Goal: Information Seeking & Learning: Learn about a topic

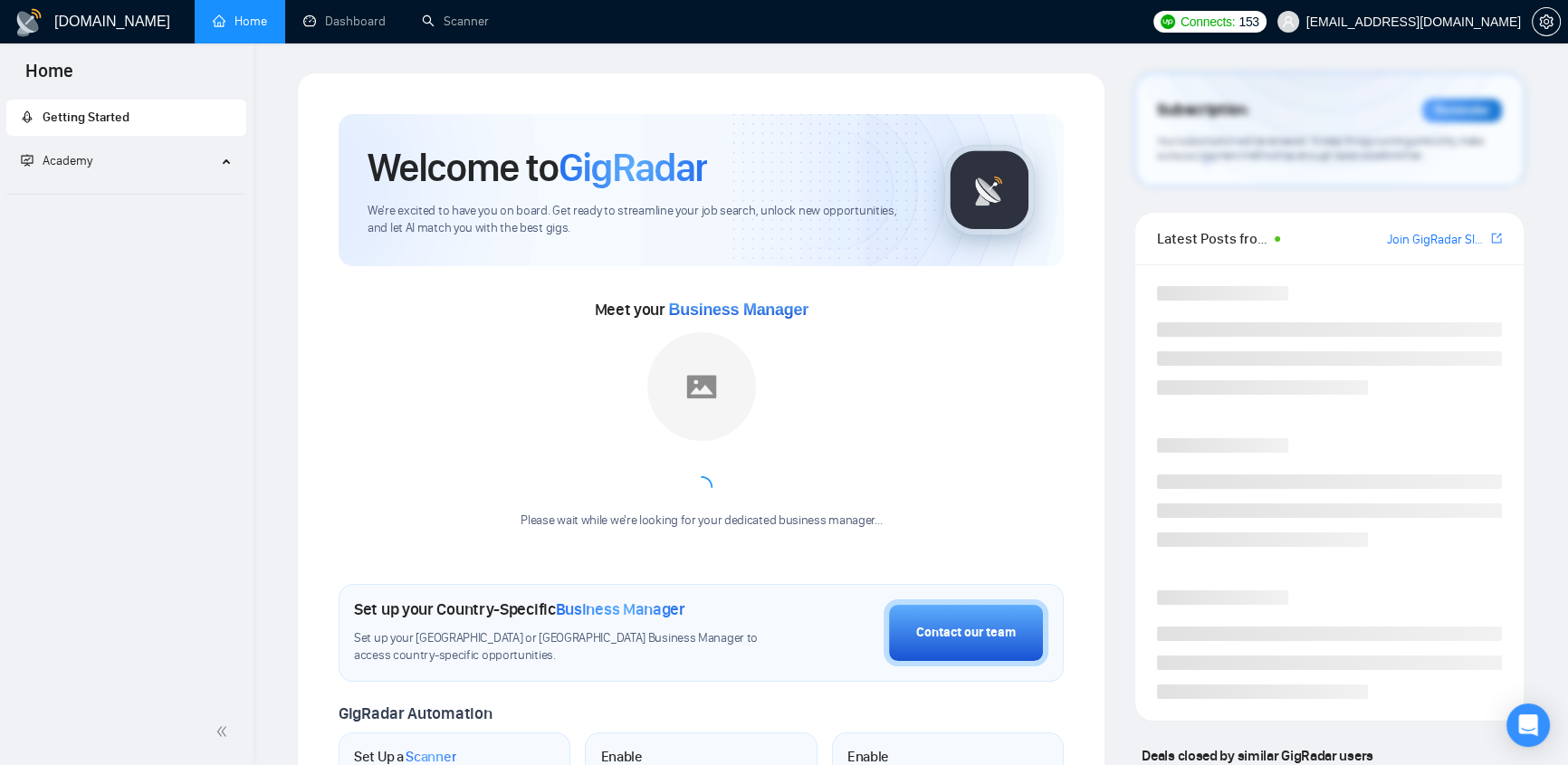
click at [1470, 22] on span "[EMAIL_ADDRESS][DOMAIN_NAME]" at bounding box center [1413, 22] width 214 height 0
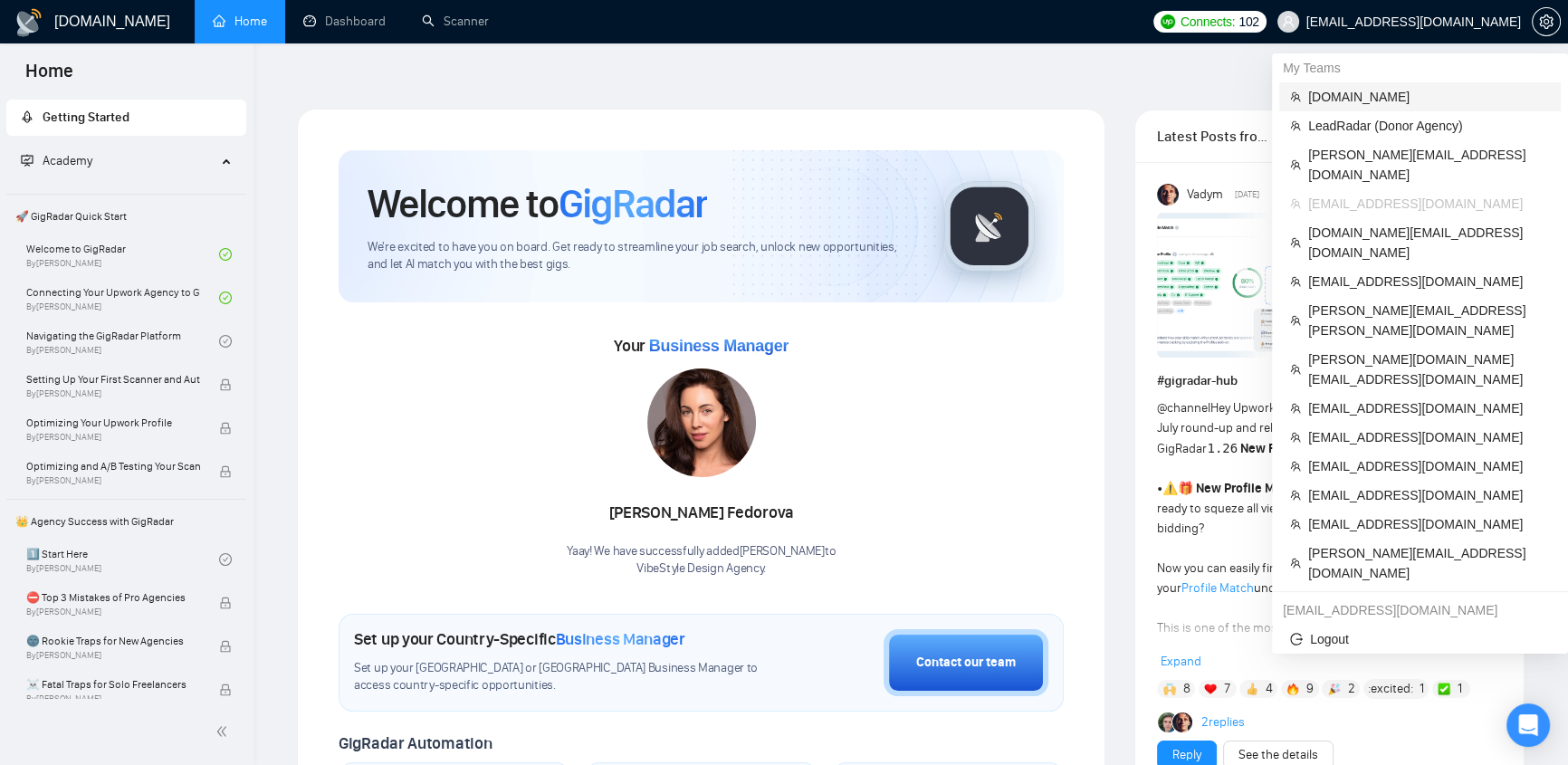
click at [1343, 96] on span "[DOMAIN_NAME]" at bounding box center [1429, 97] width 241 height 20
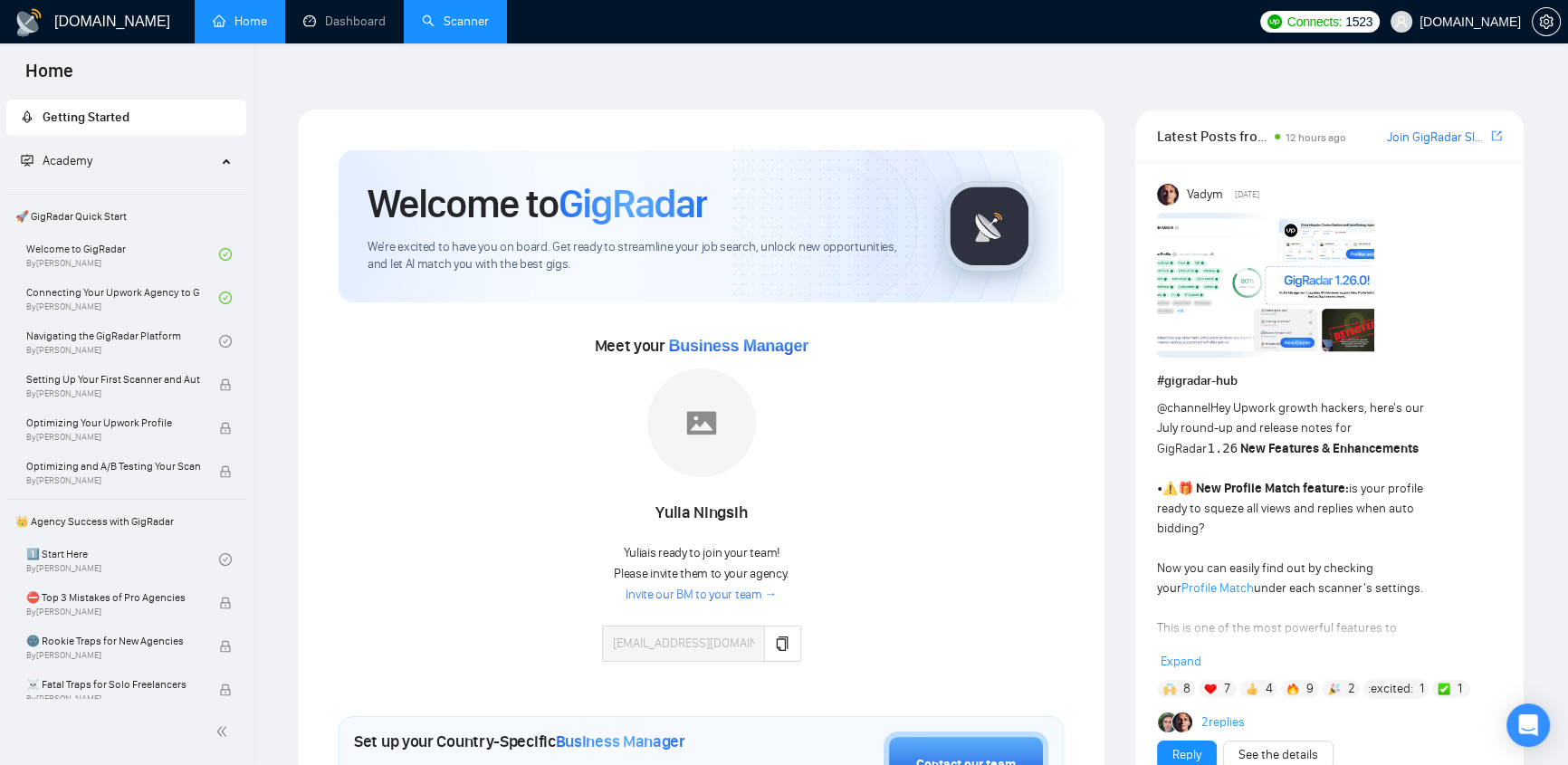
click at [459, 19] on link "Scanner" at bounding box center [456, 21] width 67 height 15
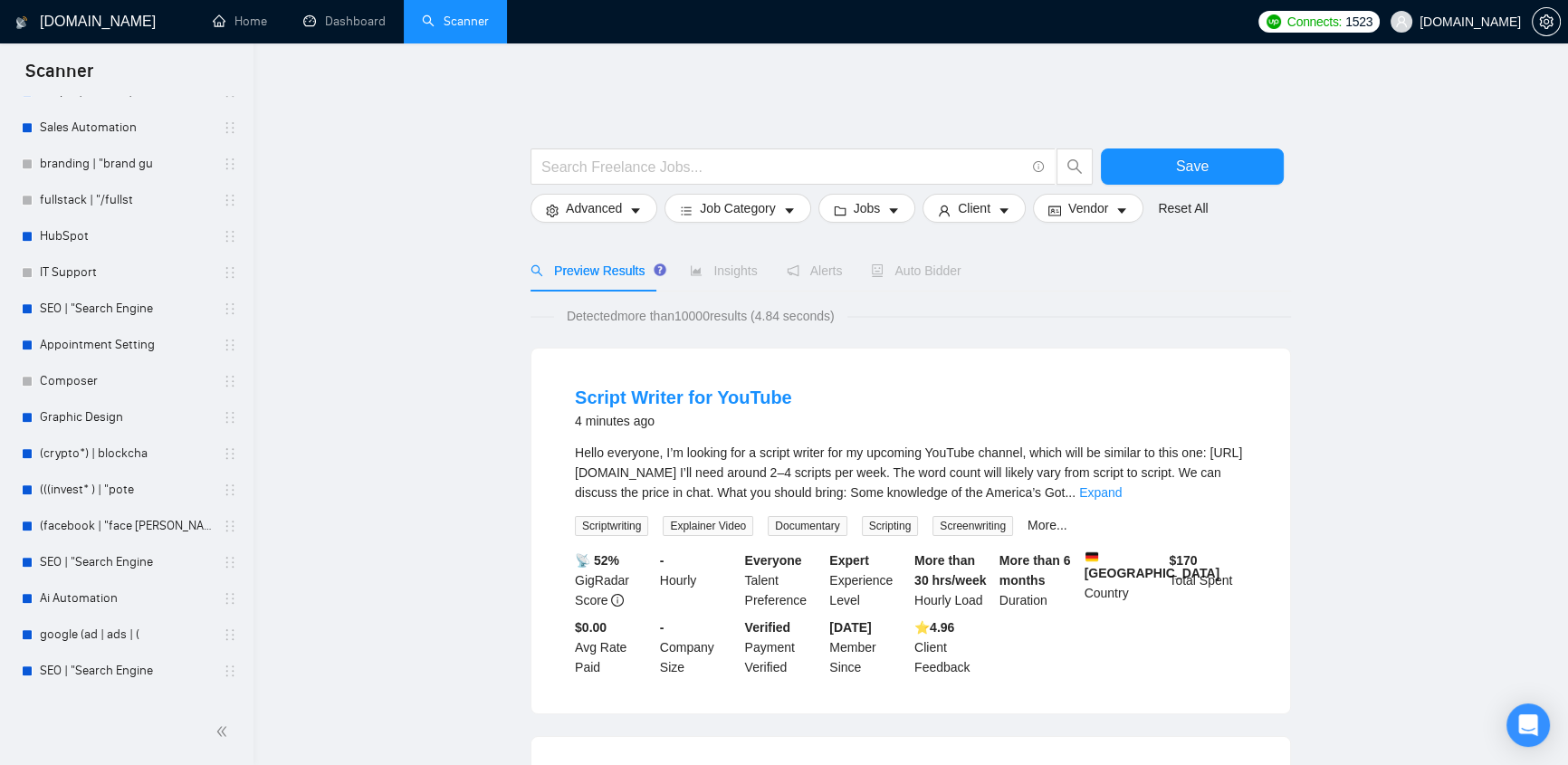
scroll to position [2111, 0]
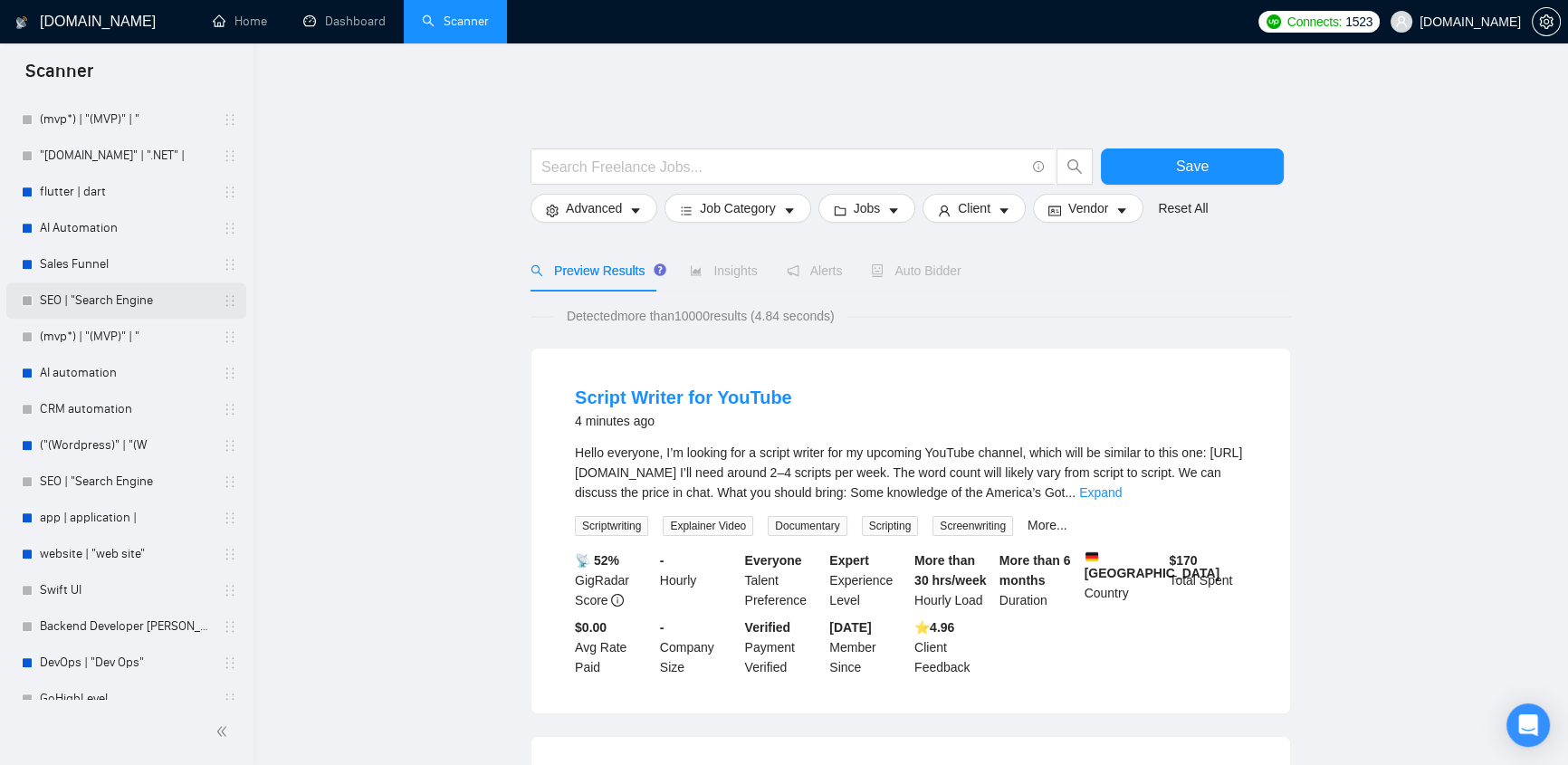
click at [107, 307] on link "SEO | "Search Engine" at bounding box center [126, 301] width 172 height 36
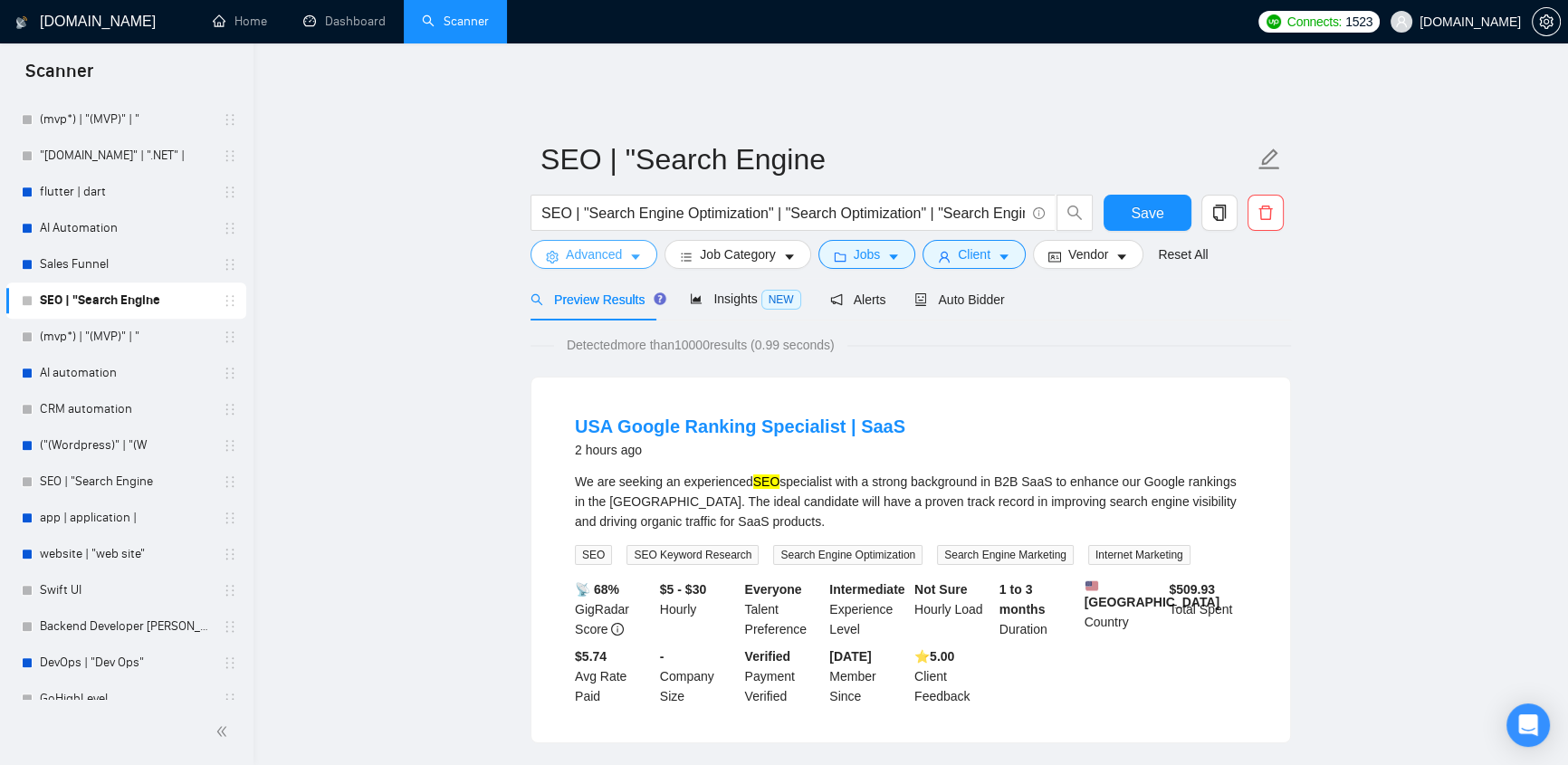
click at [625, 247] on button "Advanced" at bounding box center [593, 254] width 127 height 29
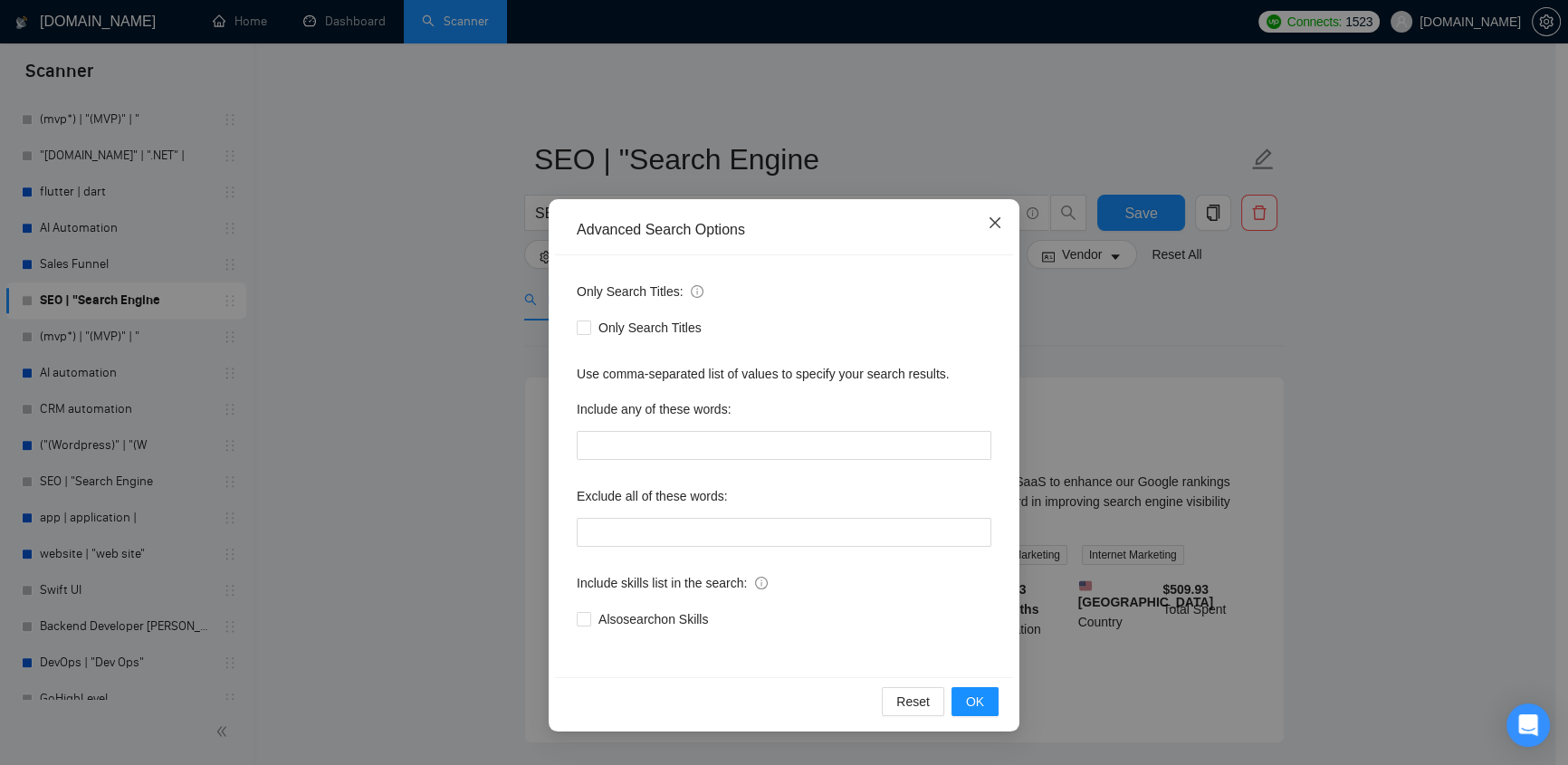
click at [987, 228] on span "Close" at bounding box center [995, 224] width 49 height 49
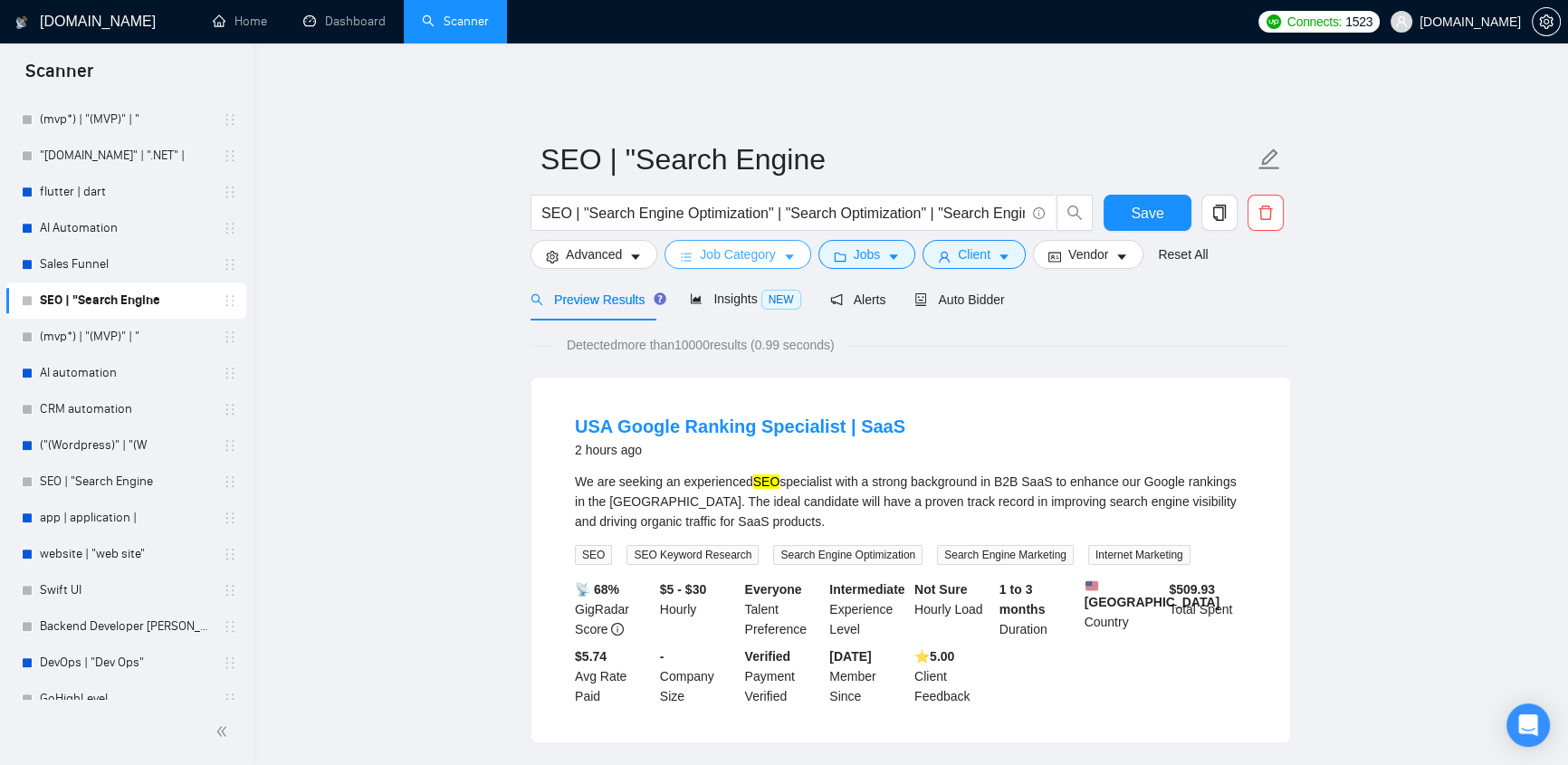
click at [768, 246] on span "Job Category" at bounding box center [737, 254] width 75 height 20
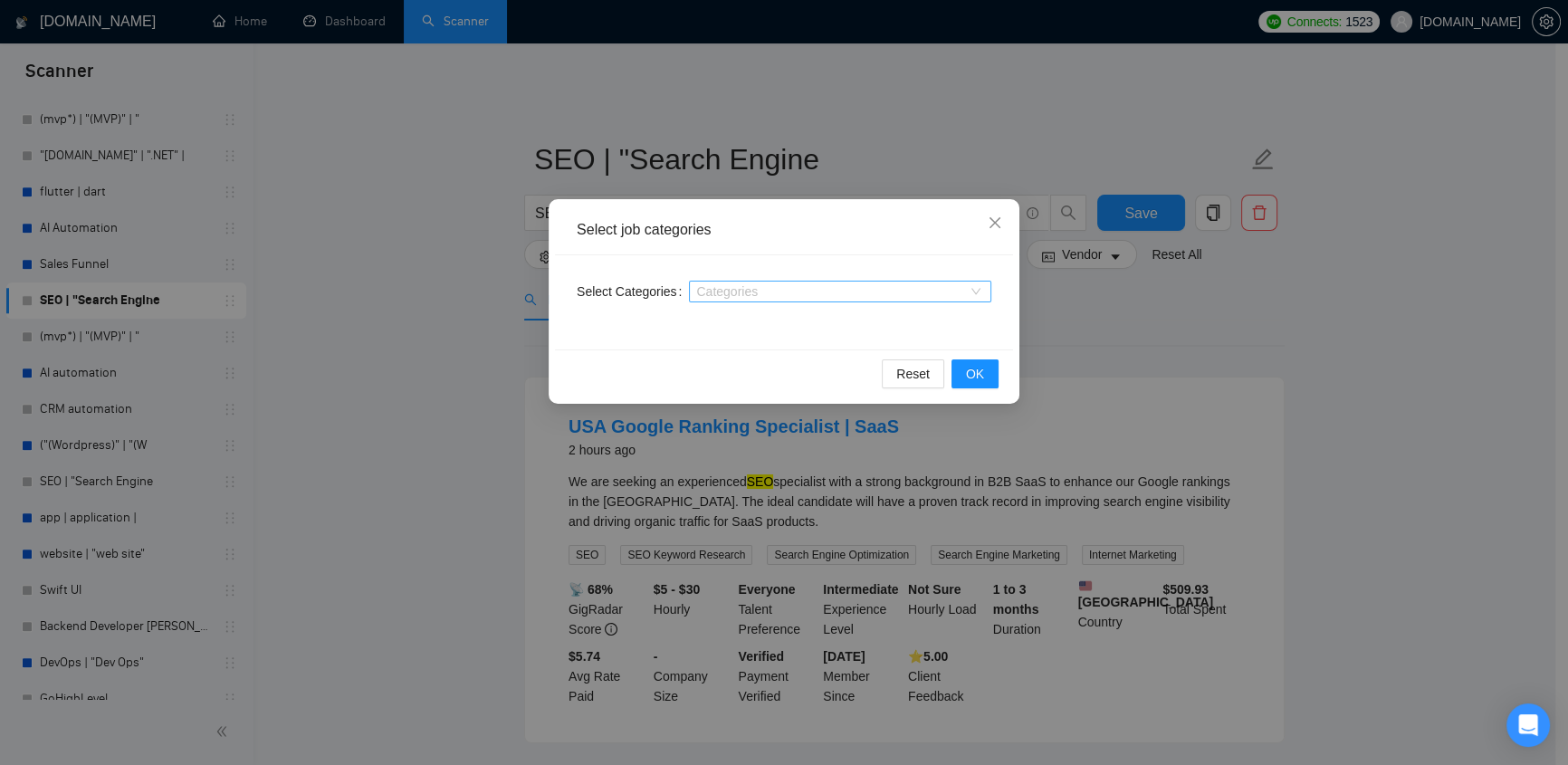
click at [791, 298] on div at bounding box center [831, 291] width 275 height 15
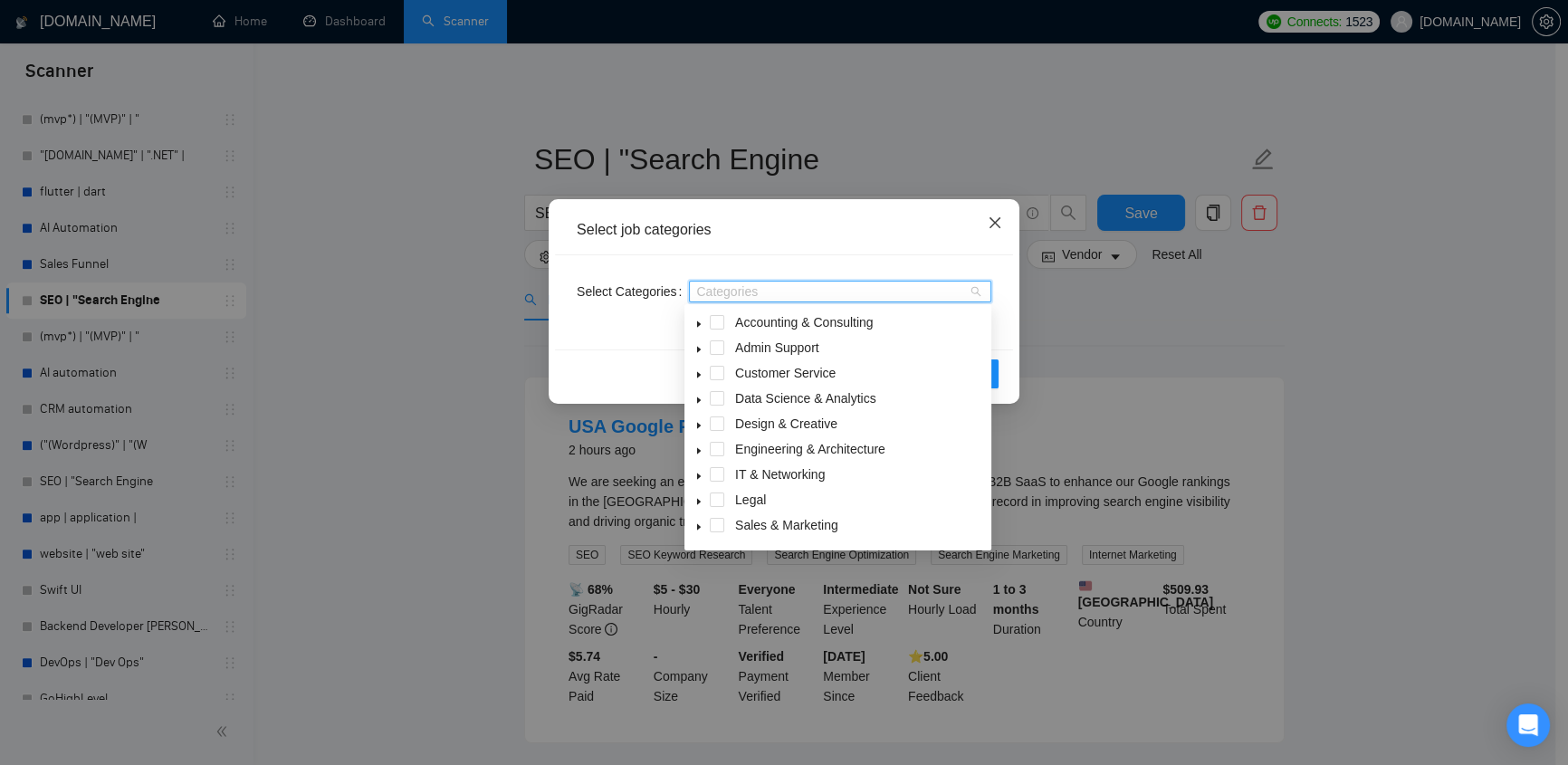
click at [1000, 219] on icon "close" at bounding box center [995, 222] width 15 height 15
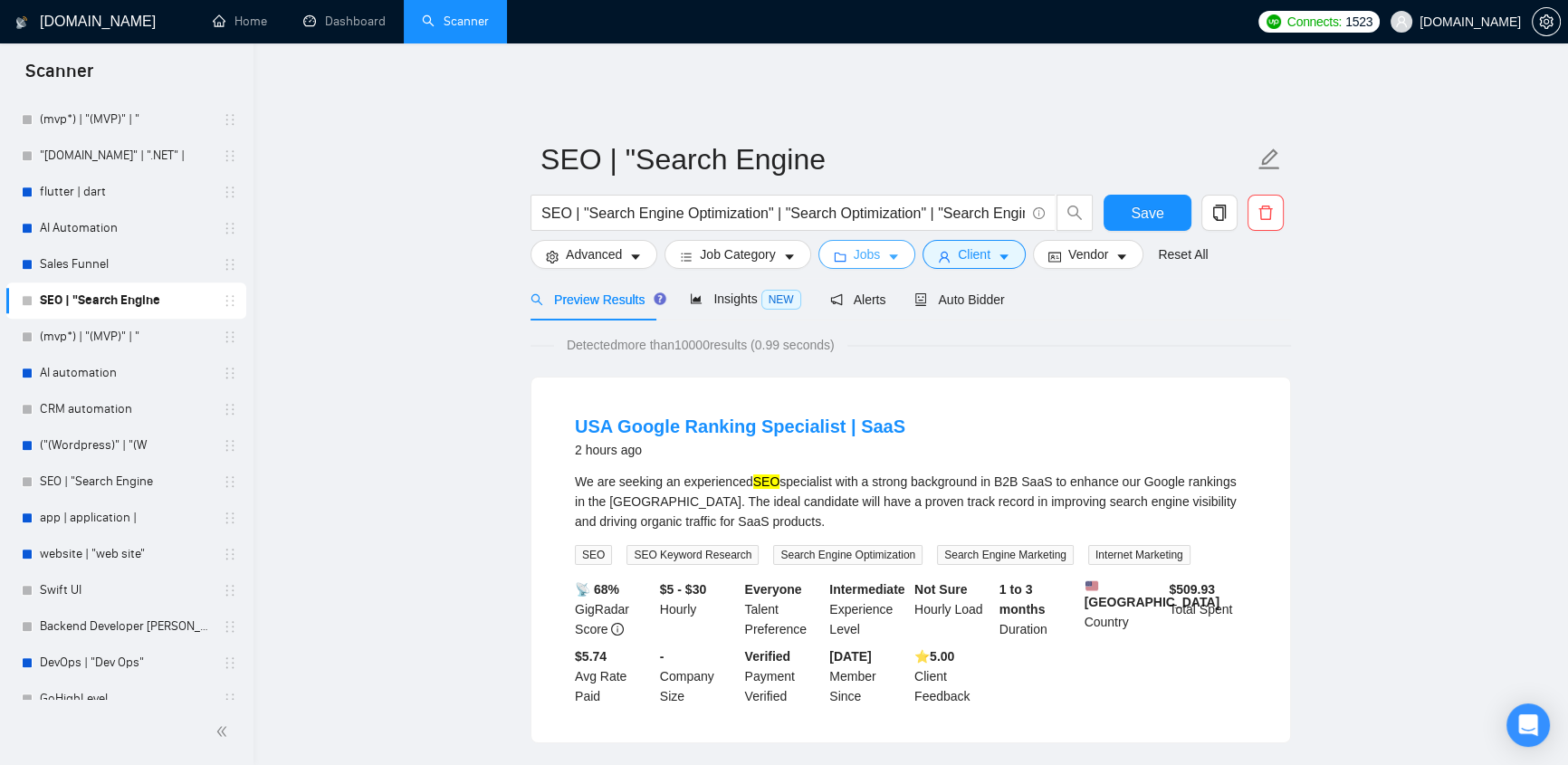
click at [887, 250] on span "caret-down" at bounding box center [894, 256] width 13 height 14
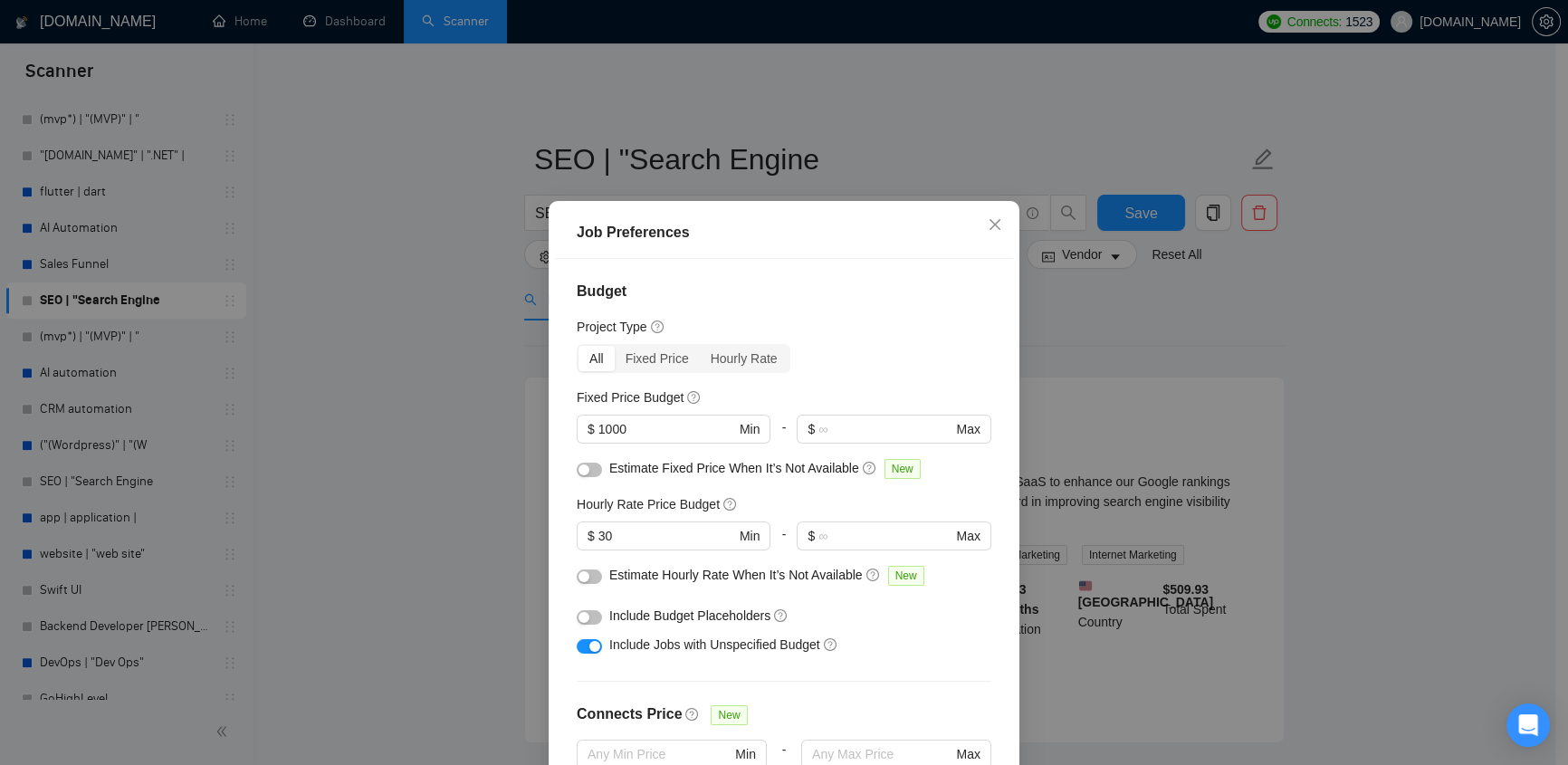
scroll to position [383, 0]
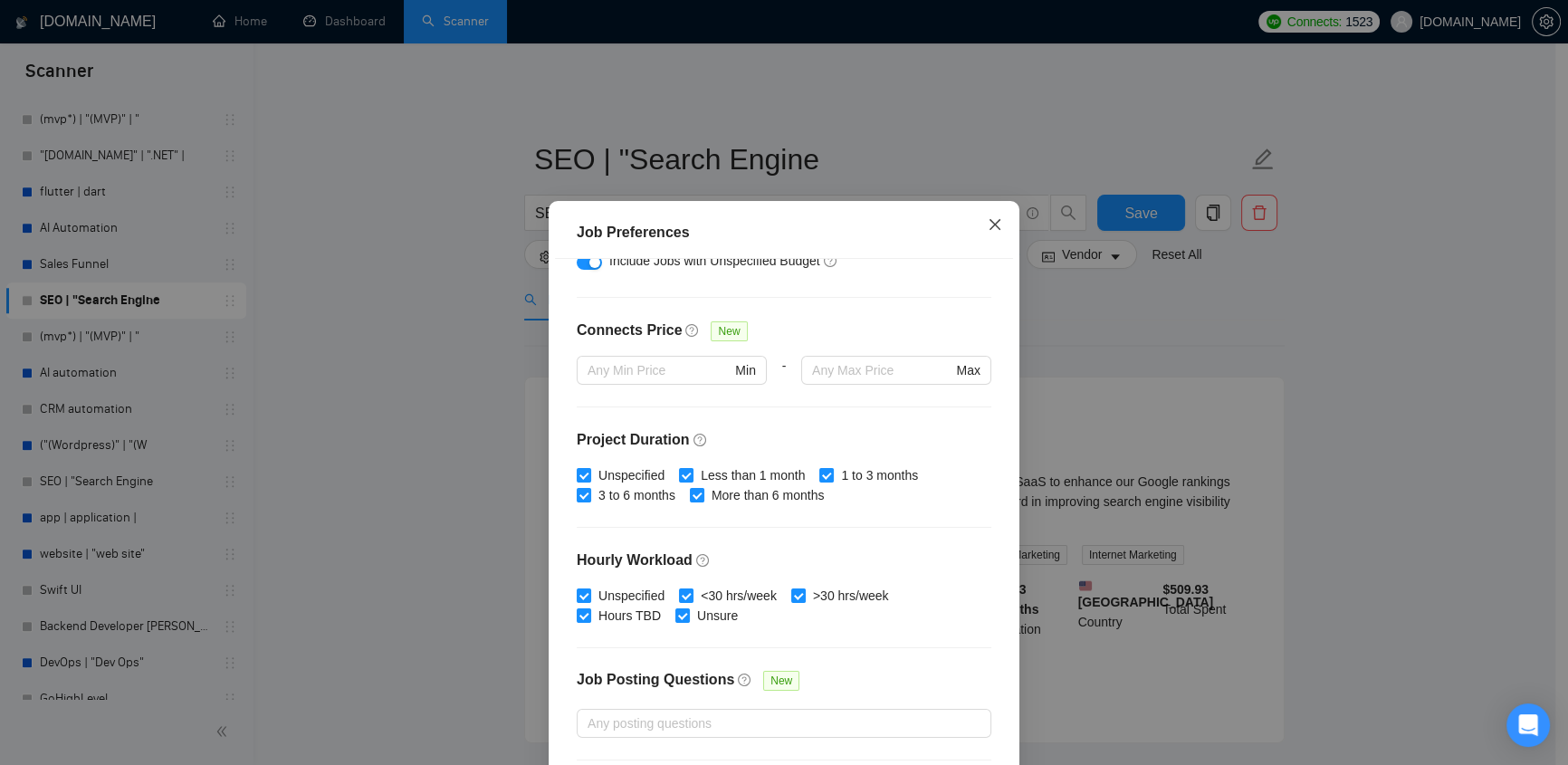
click at [988, 223] on icon "close" at bounding box center [995, 224] width 15 height 15
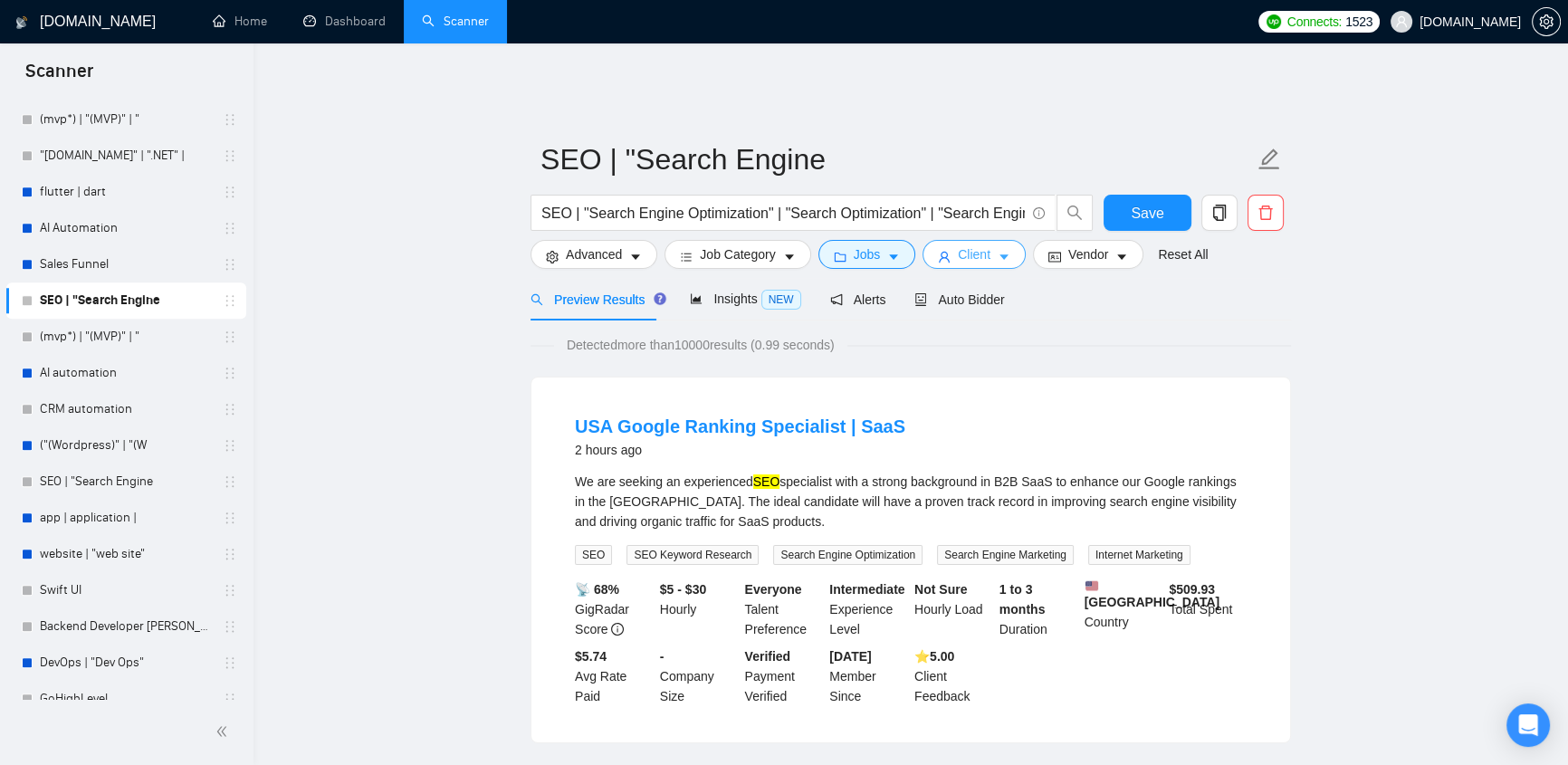
click at [999, 255] on icon "caret-down" at bounding box center [1004, 258] width 9 height 5
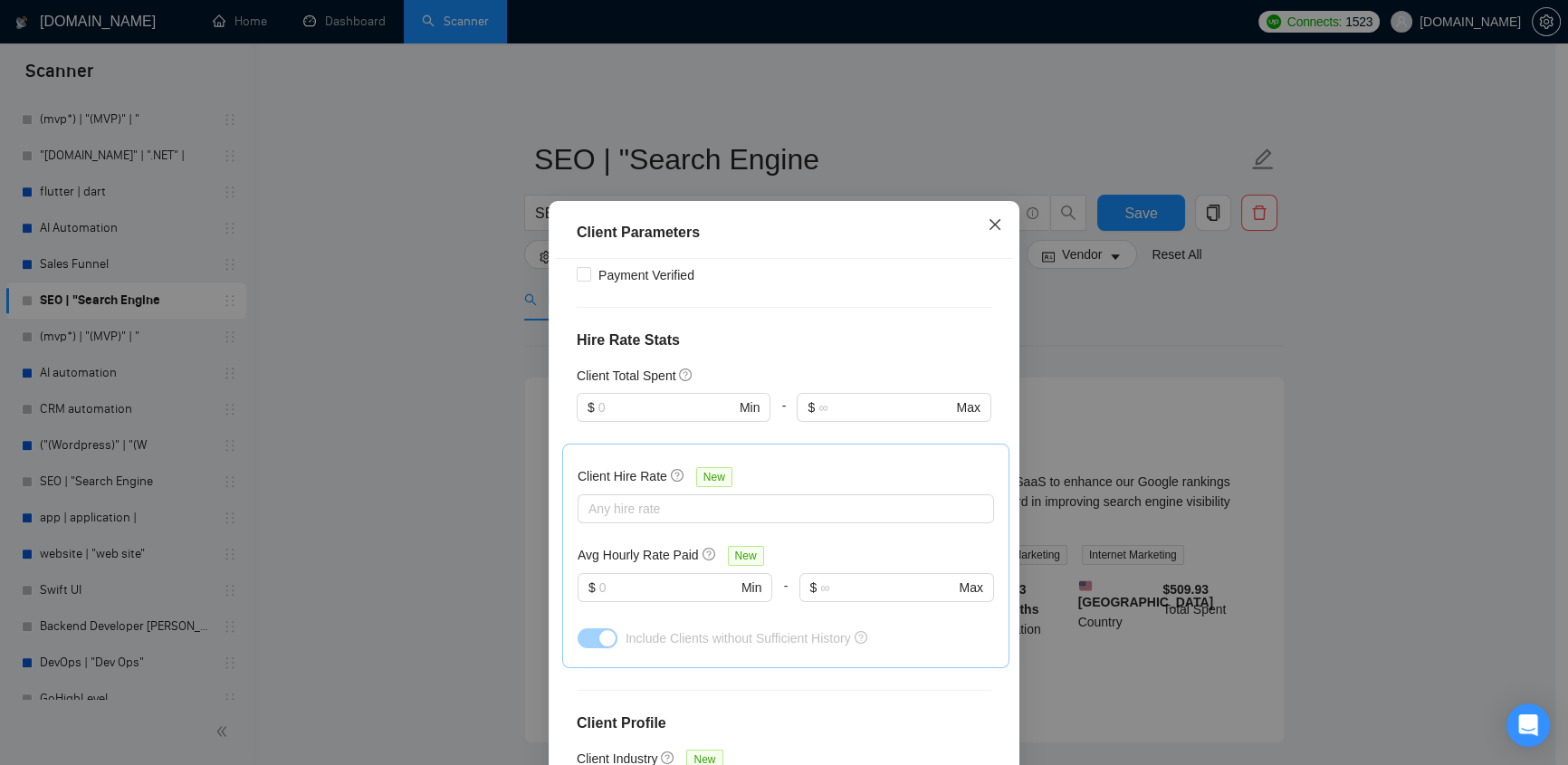
click at [988, 220] on icon "close" at bounding box center [995, 224] width 15 height 15
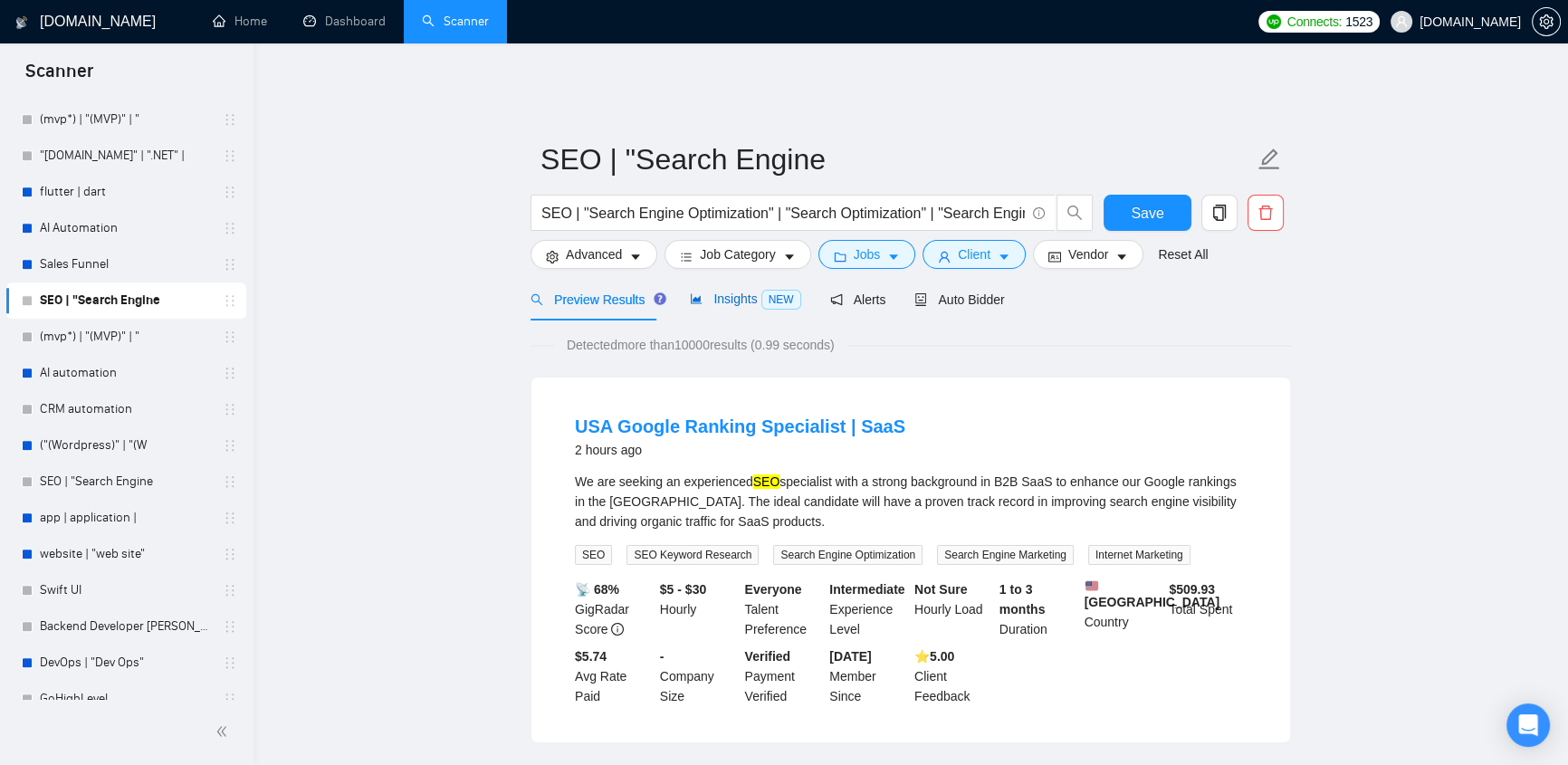
click at [733, 291] on span "Insights NEW" at bounding box center [744, 299] width 110 height 15
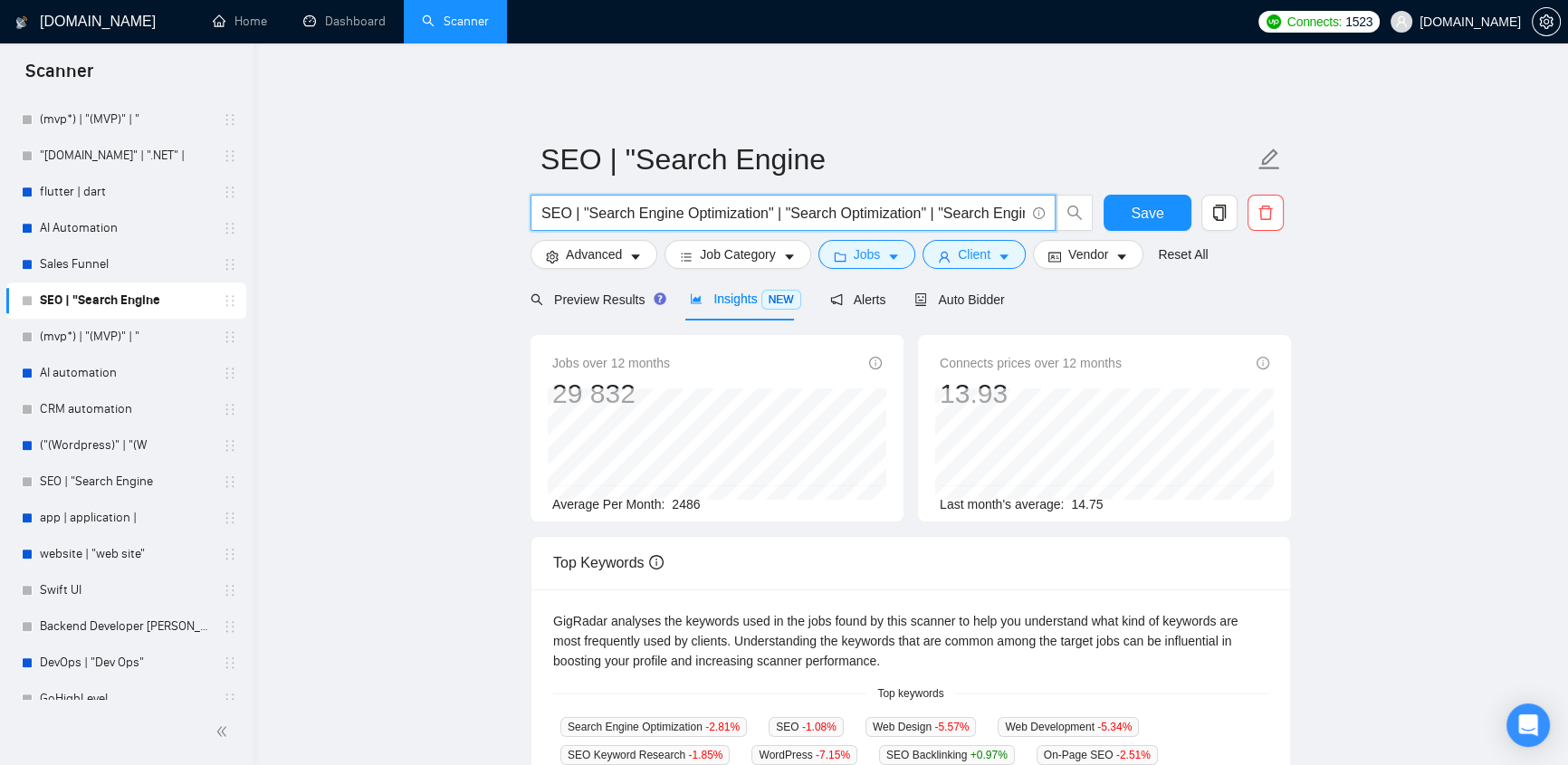
drag, startPoint x: 540, startPoint y: 194, endPoint x: 1004, endPoint y: 179, distance: 464.2
click at [1004, 179] on form "SEO | "Search Engine SEO | "Search Engine Optimization" | "Search Optimization"…" at bounding box center [910, 204] width 761 height 148
drag, startPoint x: 706, startPoint y: 484, endPoint x: 660, endPoint y: 492, distance: 46.7
click at [660, 494] on div "Average Per Month: 2486" at bounding box center [717, 504] width 330 height 20
click at [731, 500] on div "Average Per Month: 2486" at bounding box center [717, 504] width 330 height 20
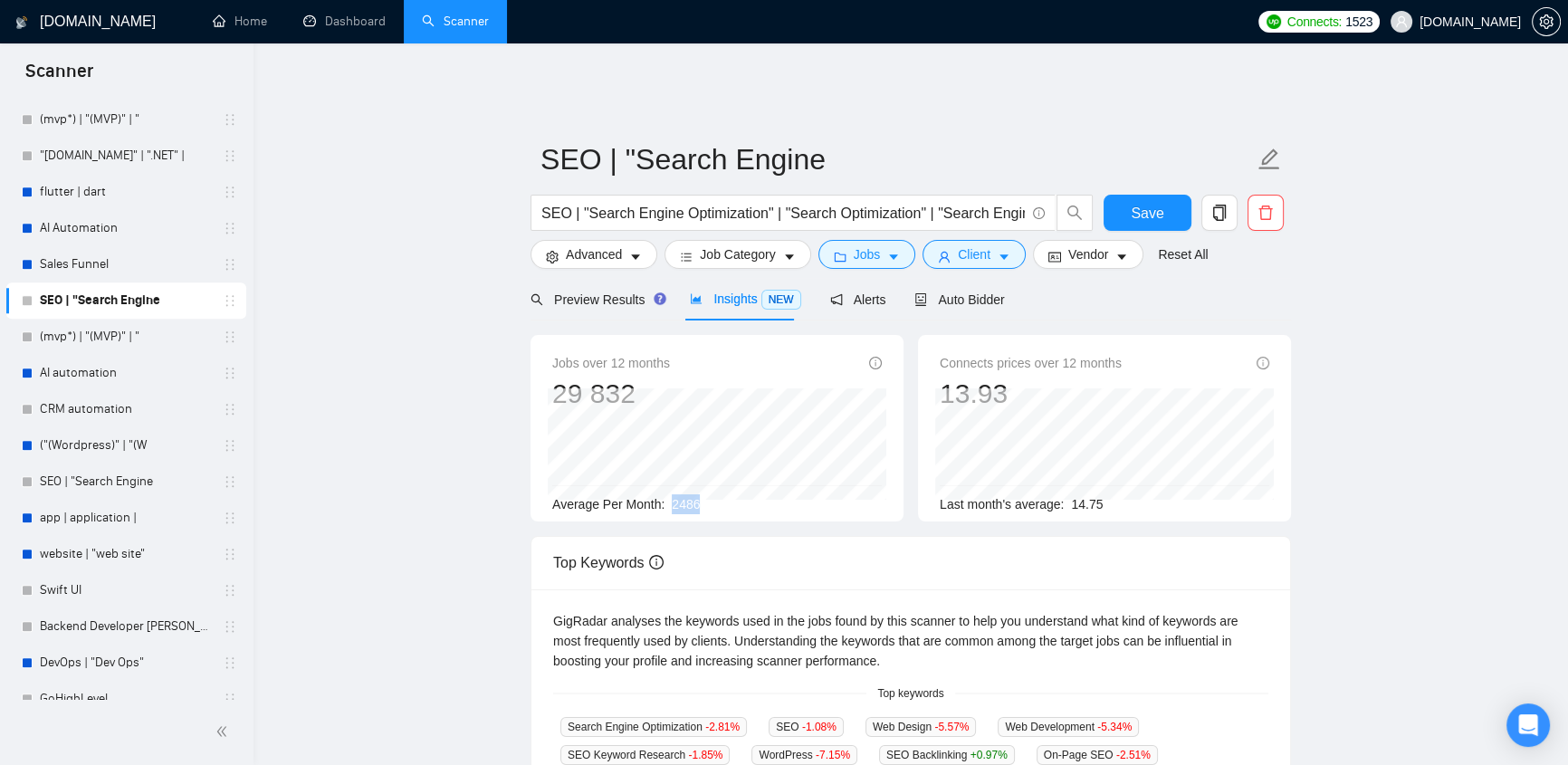
drag, startPoint x: 702, startPoint y: 488, endPoint x: 666, endPoint y: 493, distance: 36.3
click at [666, 494] on div "Average Per Month: 2486" at bounding box center [717, 504] width 330 height 20
click at [849, 292] on span "Alerts" at bounding box center [858, 300] width 56 height 15
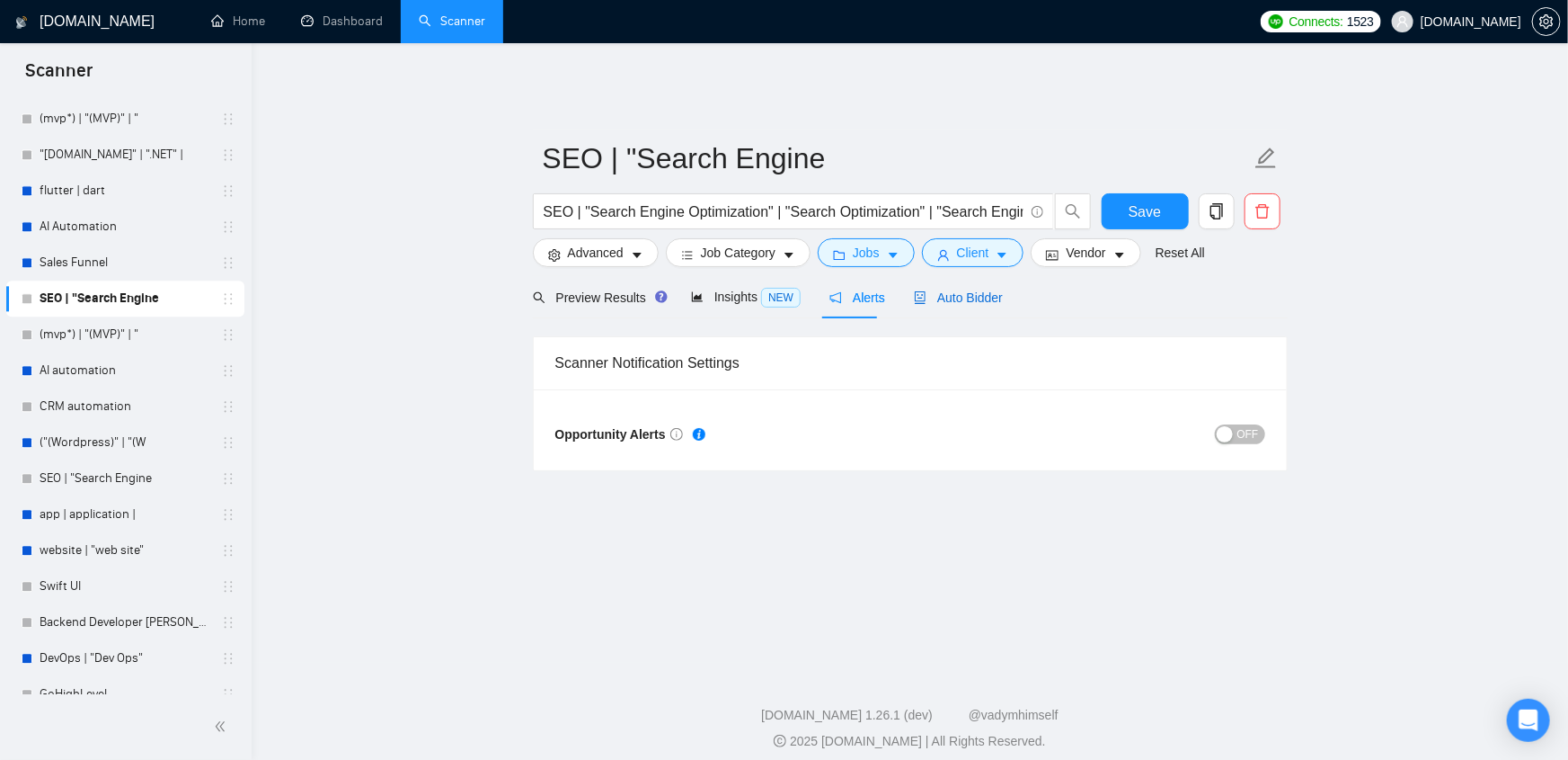
click at [967, 290] on span "Auto Bidder" at bounding box center [958, 298] width 89 height 14
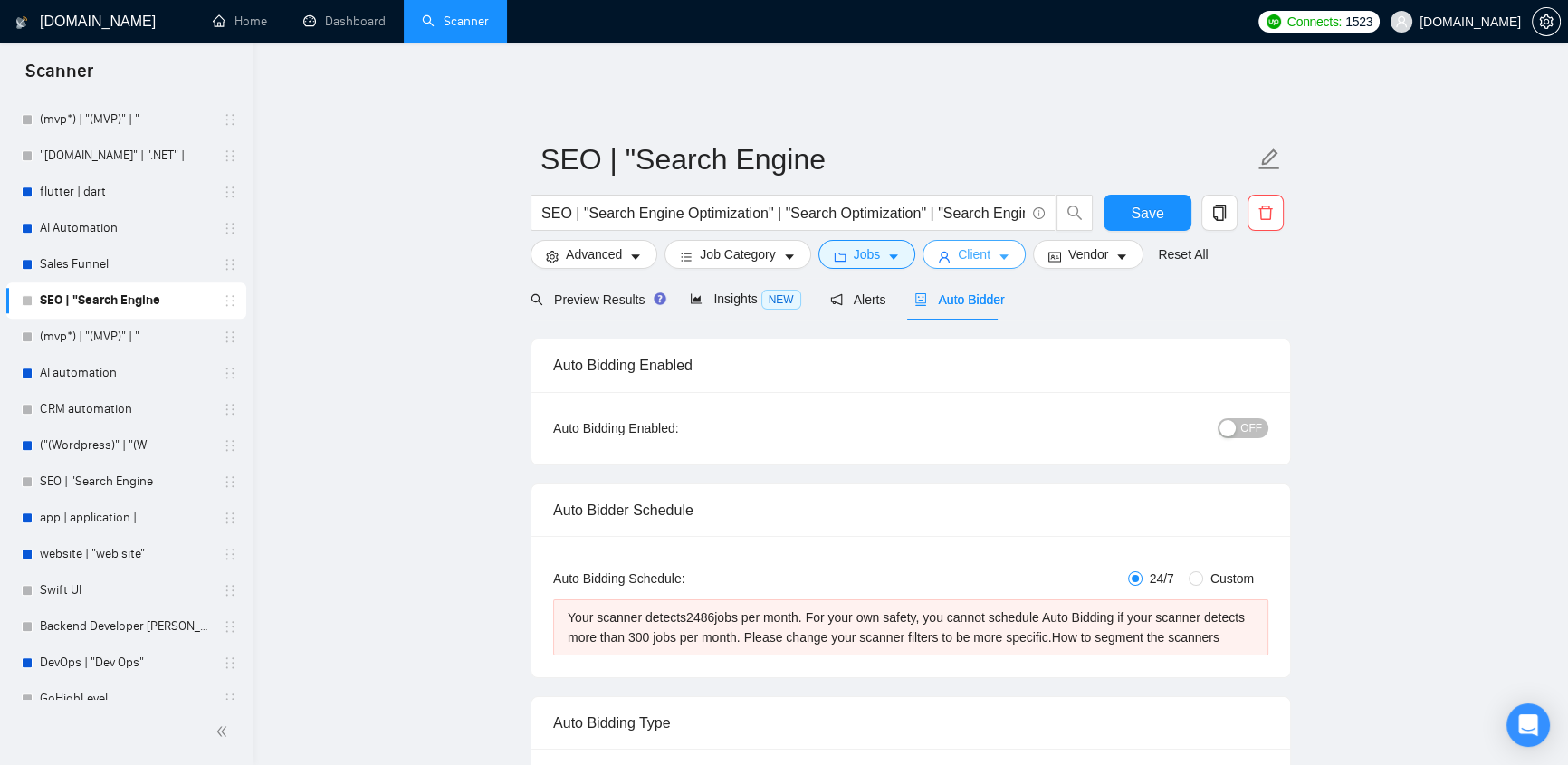
click at [944, 250] on icon "user" at bounding box center [944, 257] width 13 height 13
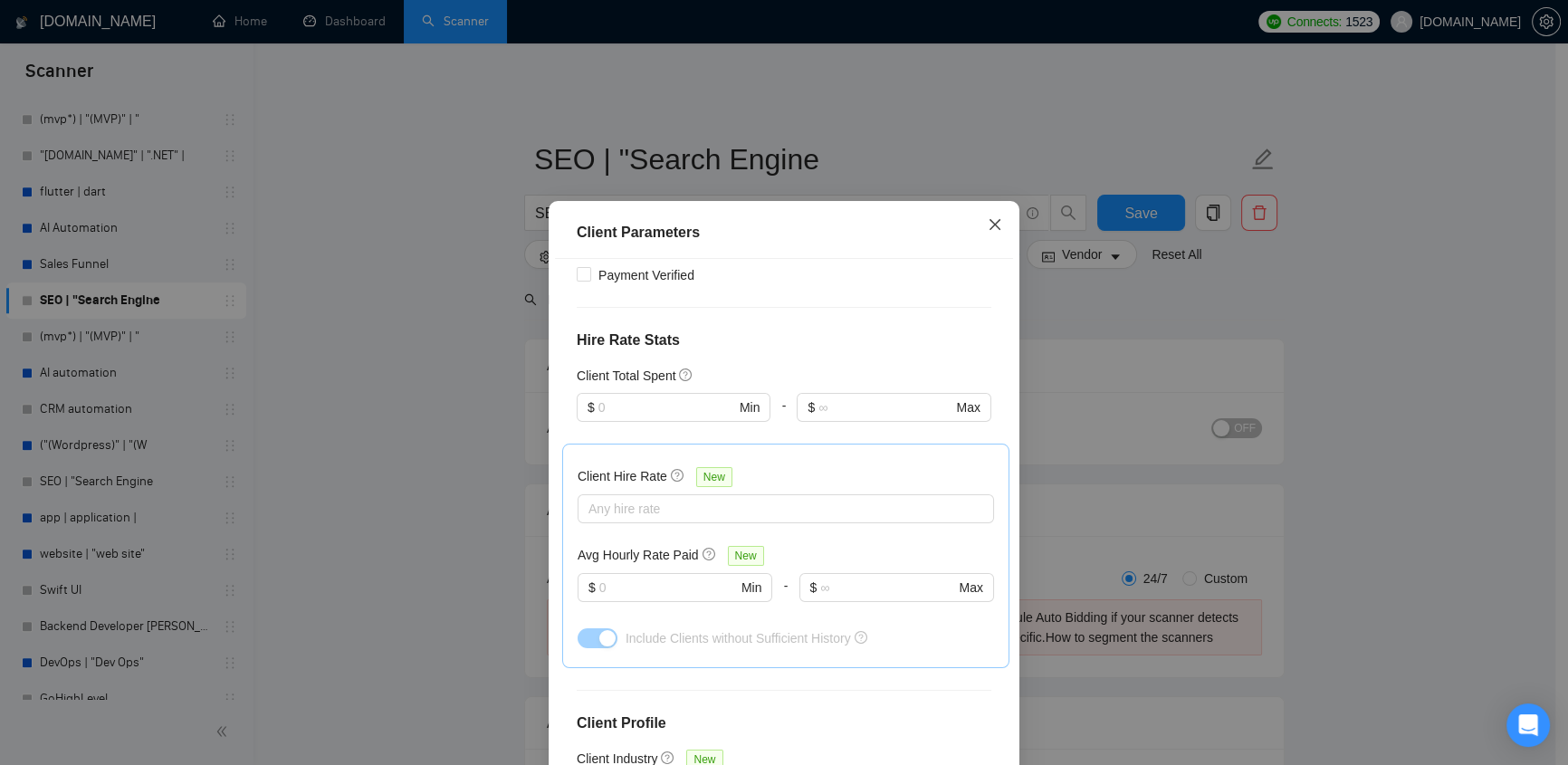
click at [988, 227] on icon "close" at bounding box center [995, 224] width 15 height 15
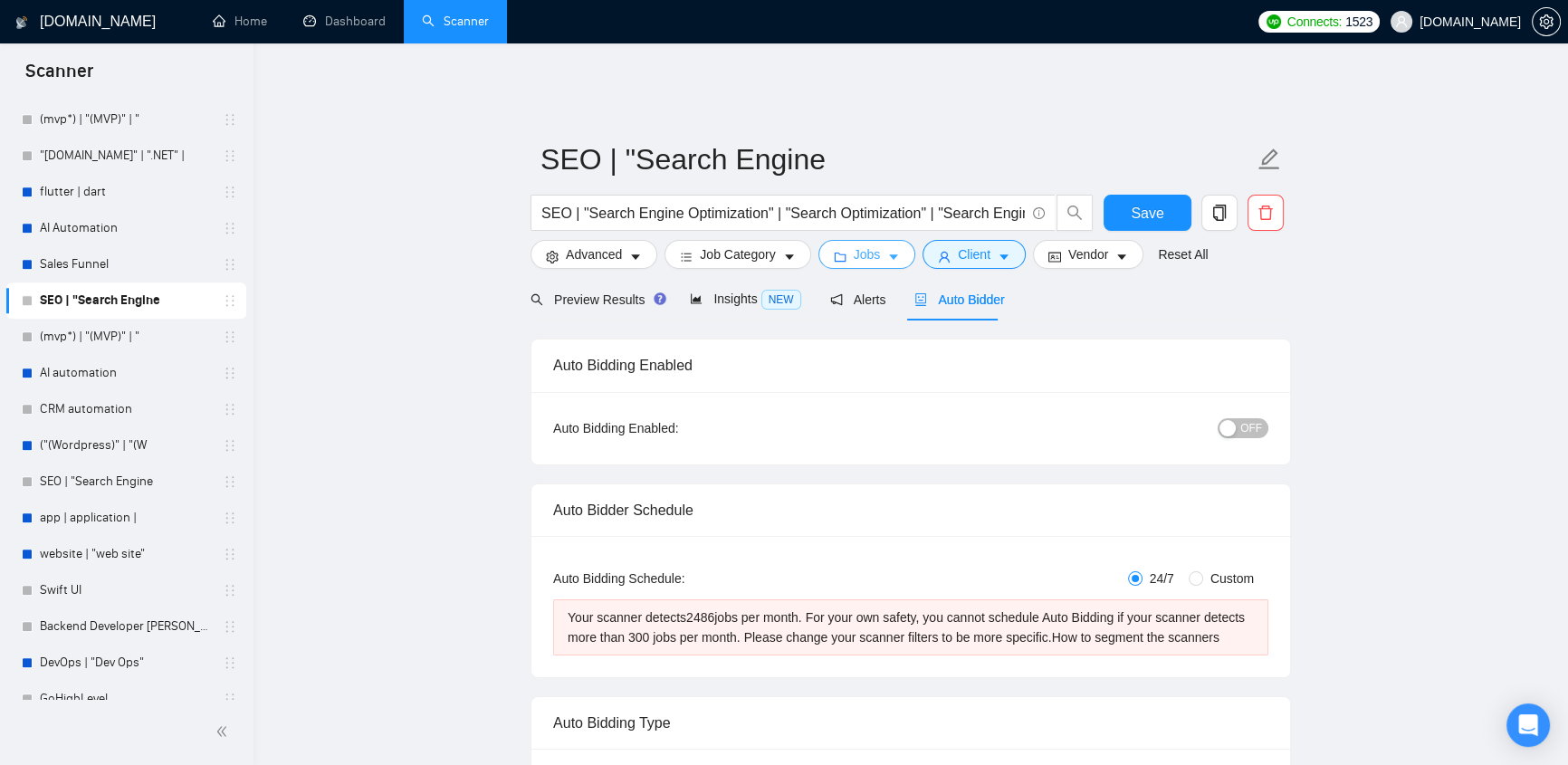
click at [881, 240] on button "Jobs" at bounding box center [866, 254] width 97 height 29
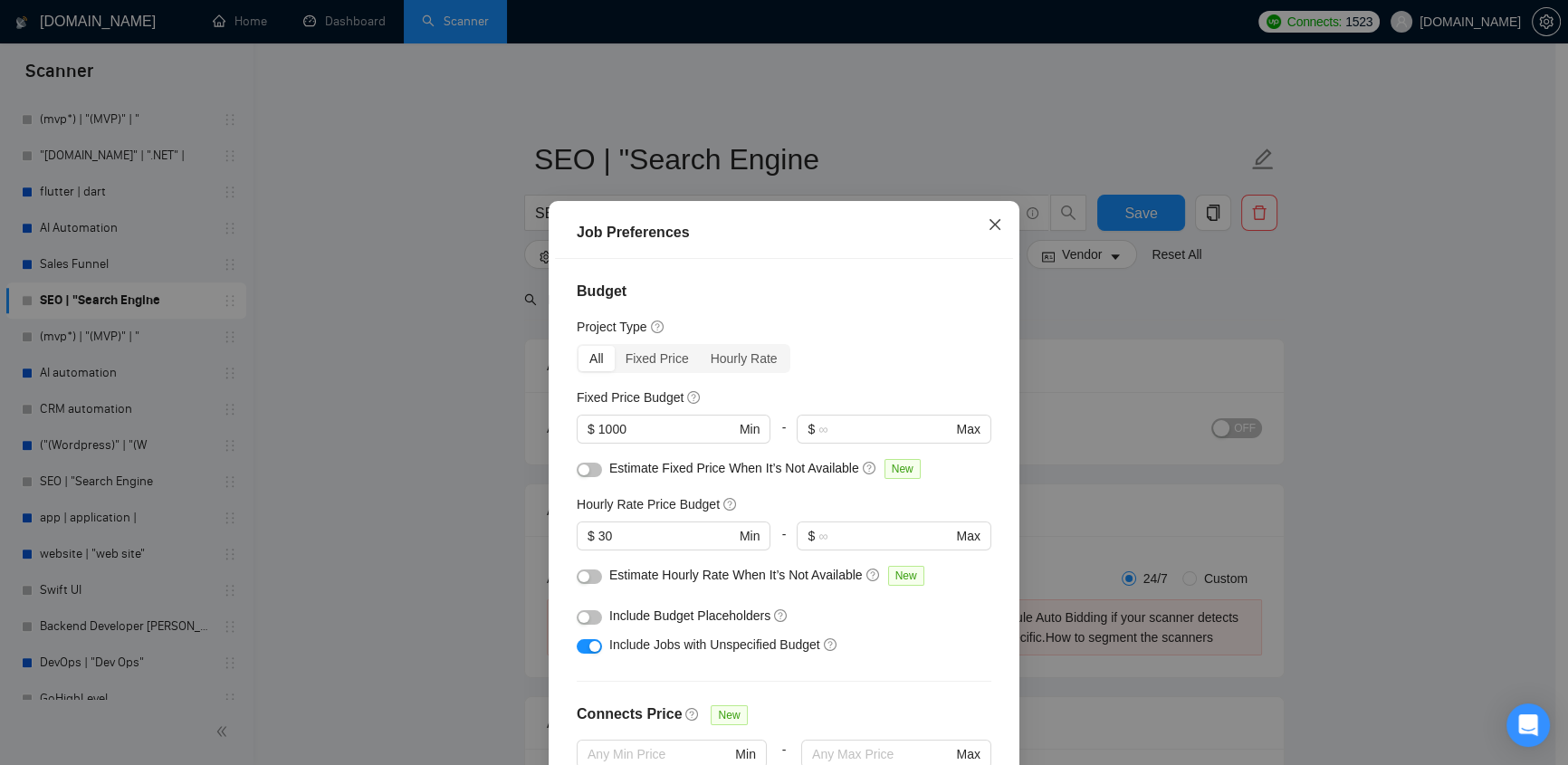
click at [988, 219] on icon "close" at bounding box center [995, 224] width 15 height 15
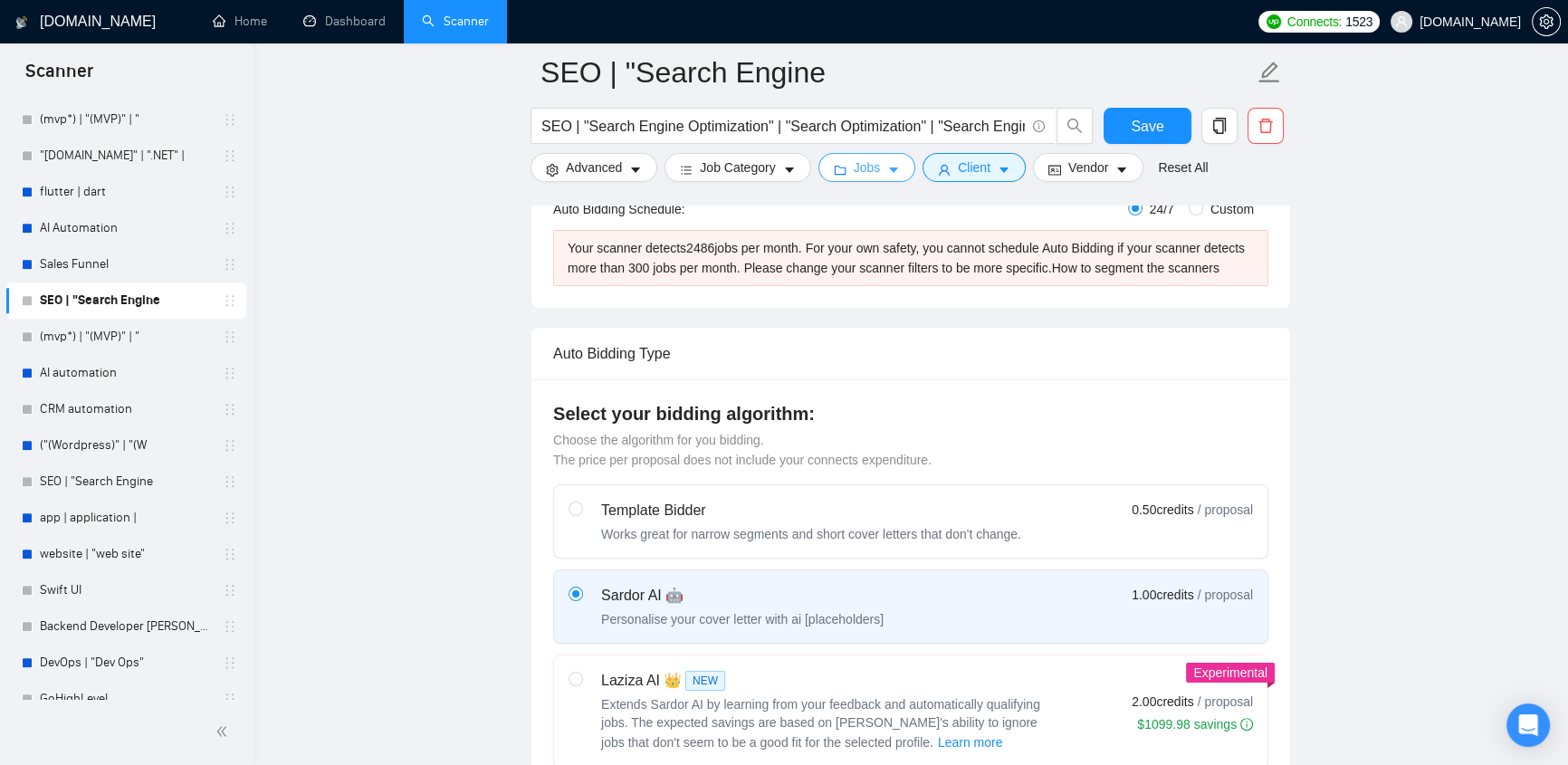
scroll to position [576, 0]
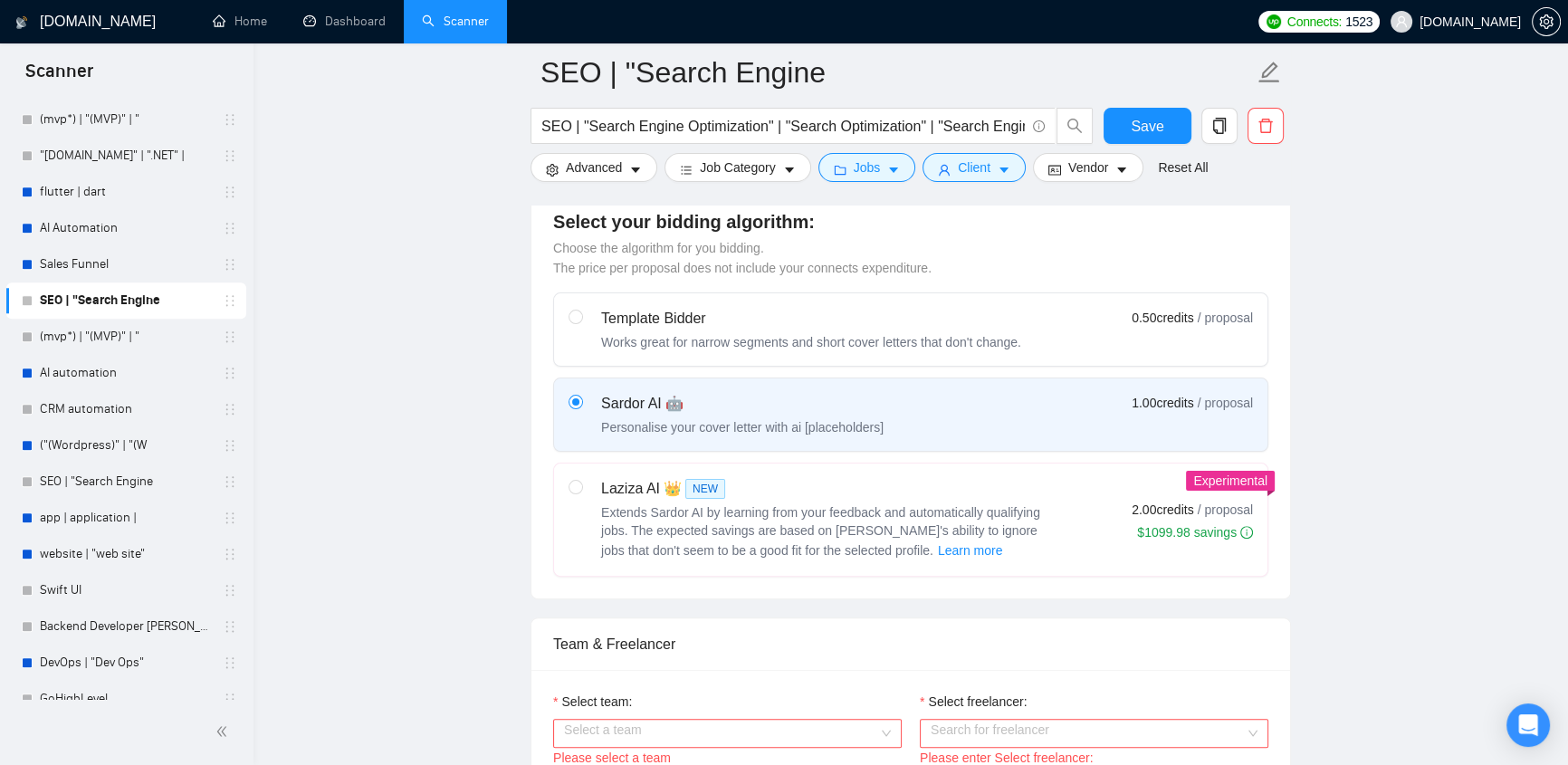
click at [629, 505] on span "Extends Sardor AI by learning from your feedback and automatically qualifying j…" at bounding box center [821, 531] width 439 height 53
click at [581, 490] on input "radio" at bounding box center [575, 486] width 13 height 13
radio input "true"
radio input "false"
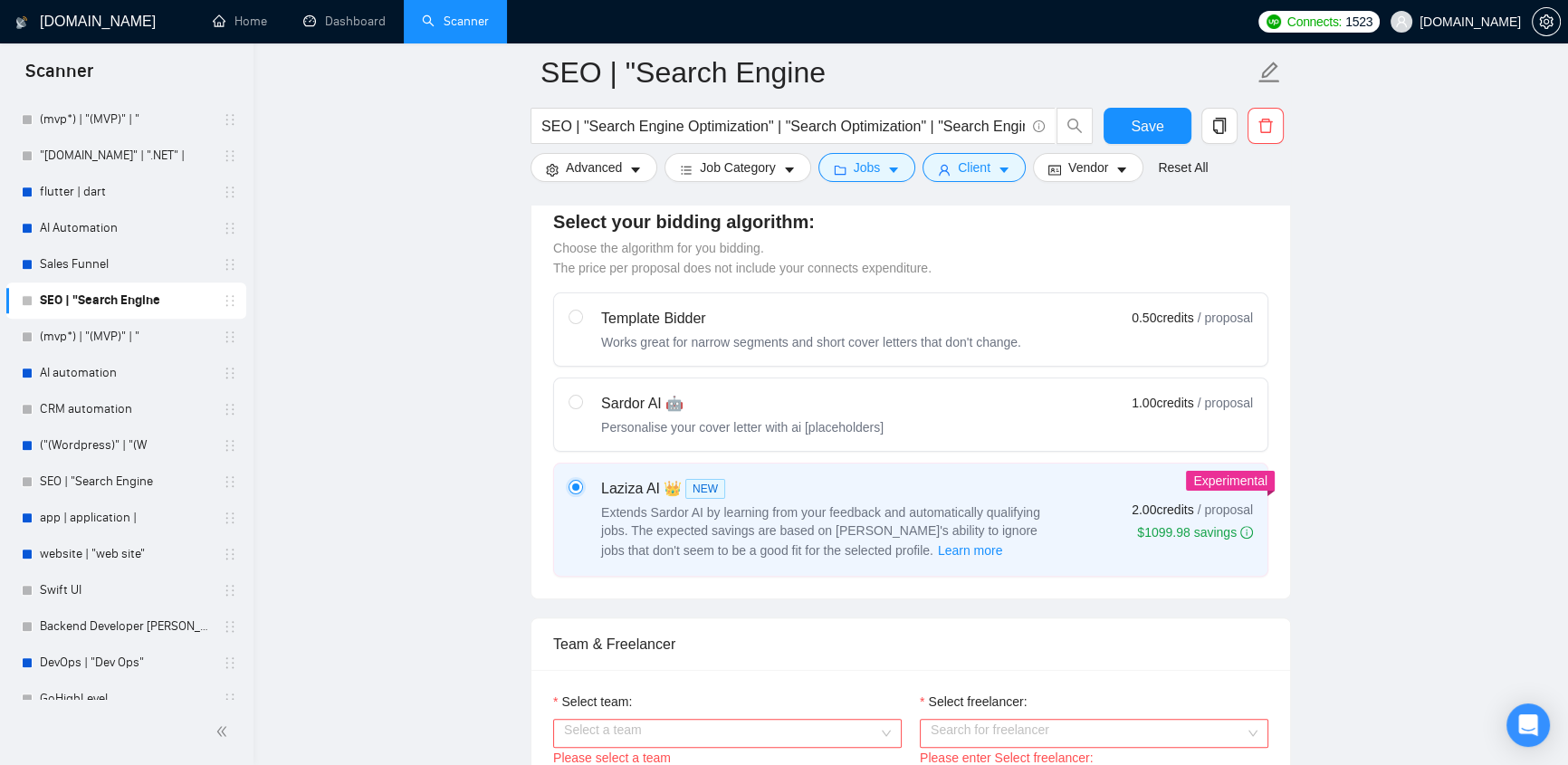
scroll to position [959, 0]
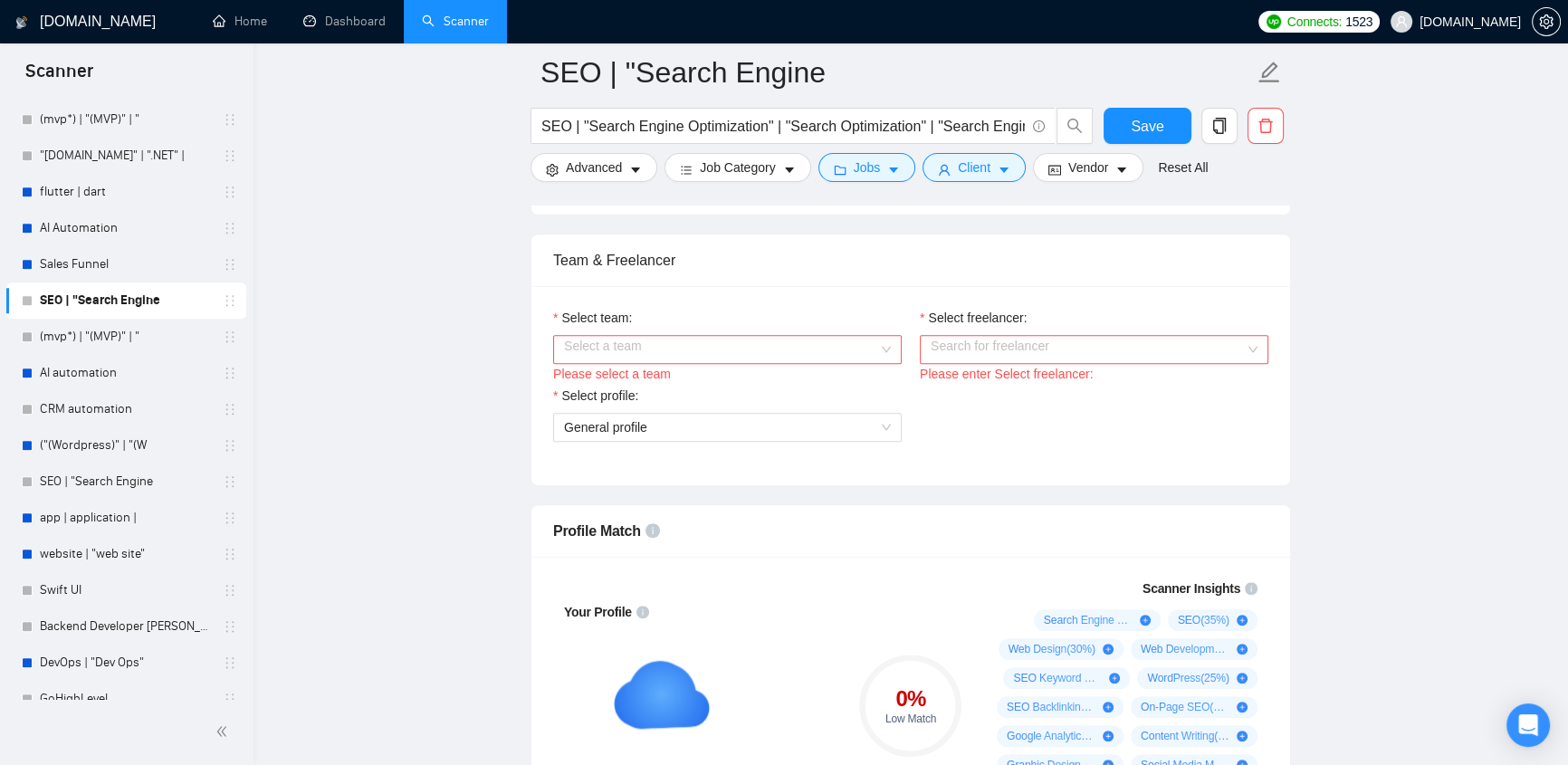
click at [746, 337] on input "Select team:" at bounding box center [721, 350] width 314 height 27
click at [1064, 336] on input "Select freelancer:" at bounding box center [1087, 350] width 314 height 27
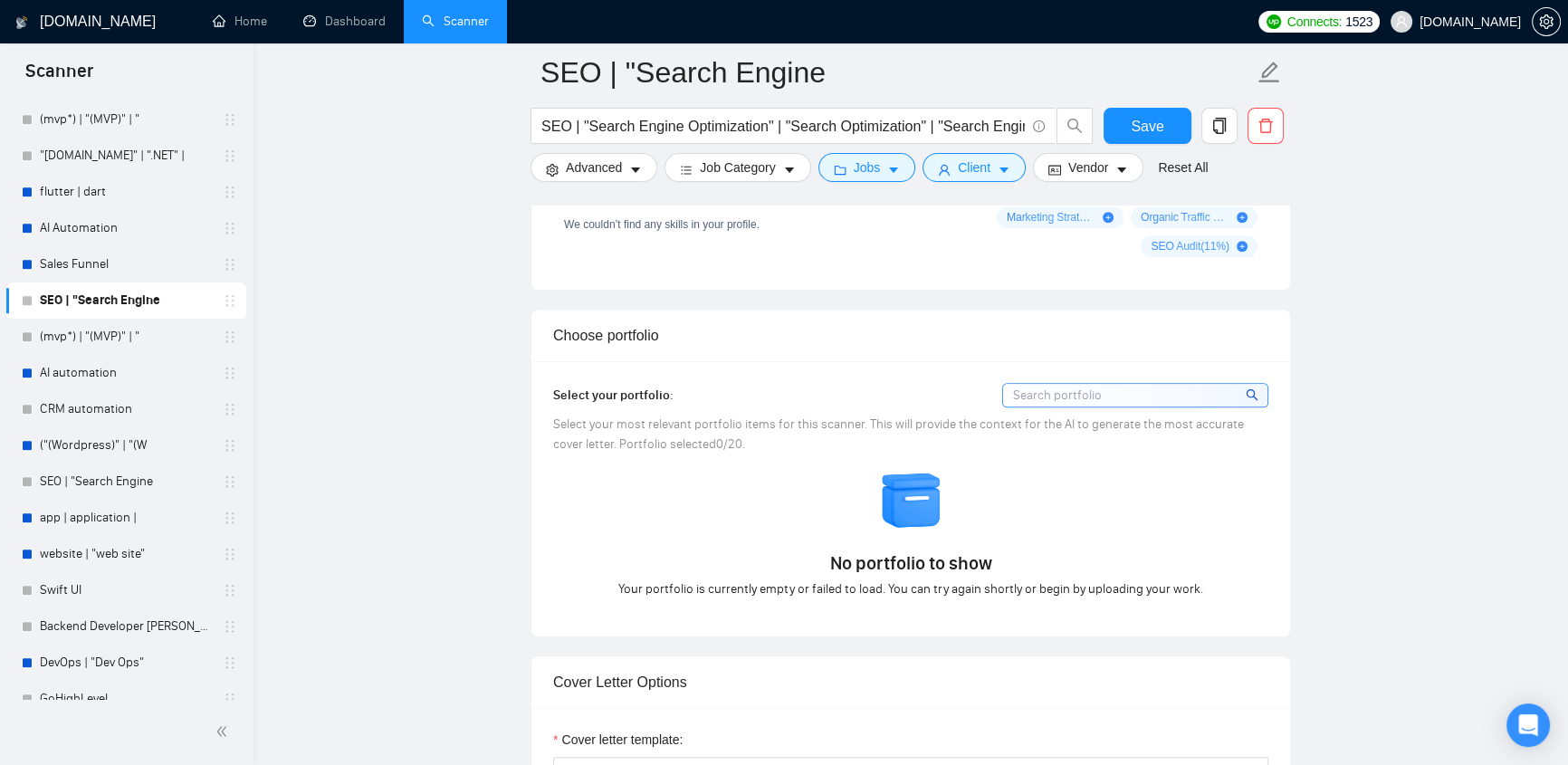
scroll to position [1728, 0]
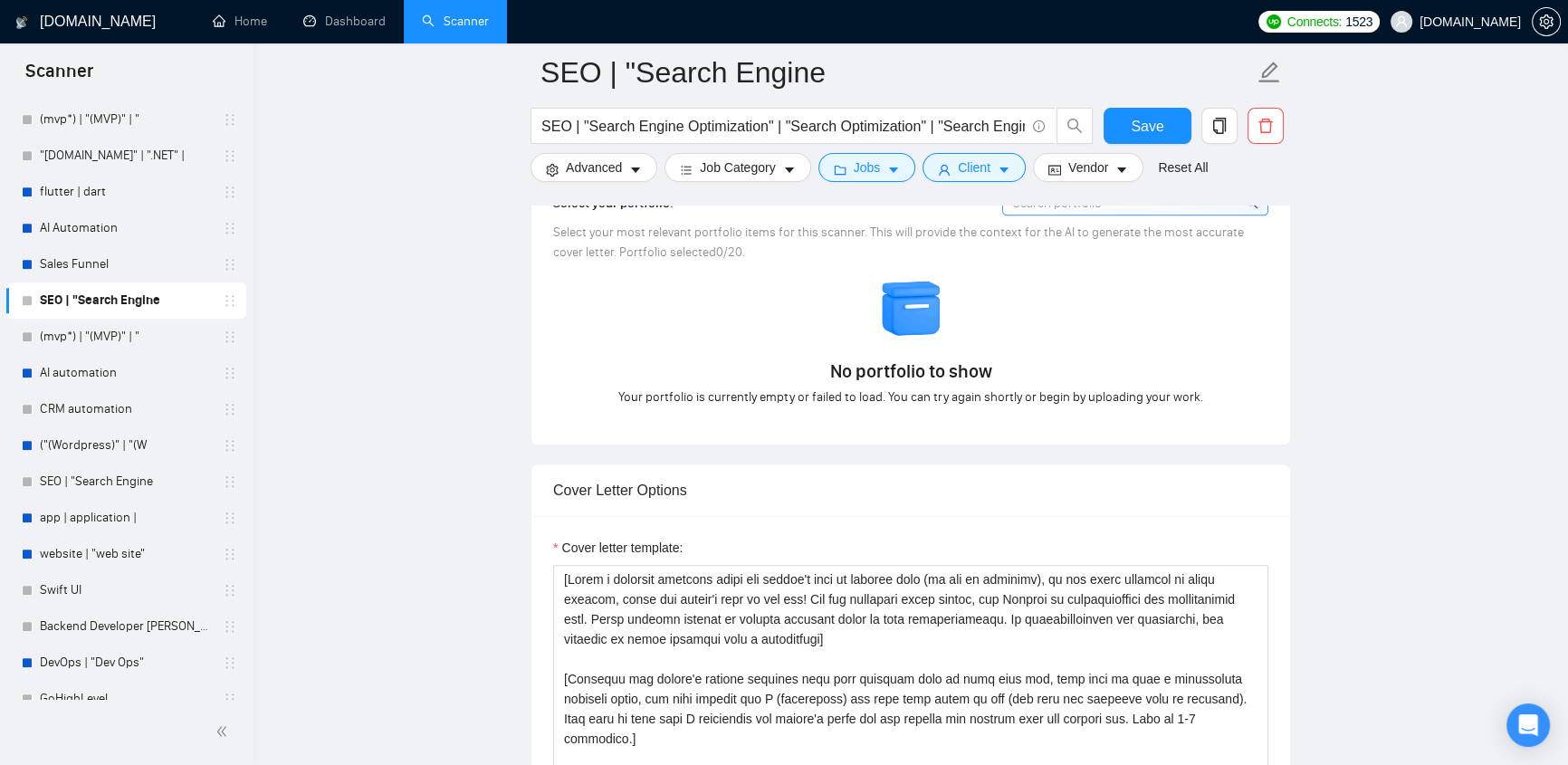
click at [809, 307] on div "No portfolio to show Your portfolio is currently empty or failed to load. You c…" at bounding box center [910, 342] width 726 height 130
drag, startPoint x: 538, startPoint y: 125, endPoint x: 939, endPoint y: 100, distance: 401.8
click at [934, 102] on form "SEO | "Search Engine SEO | "Search Engine Optimization" | "Search Optimization"…" at bounding box center [910, 117] width 761 height 148
click at [658, 335] on div "No portfolio to show Your portfolio is currently empty or failed to load. You c…" at bounding box center [910, 342] width 726 height 130
click at [680, 343] on div "No portfolio to show Your portfolio is currently empty or failed to load. You c…" at bounding box center [910, 342] width 726 height 130
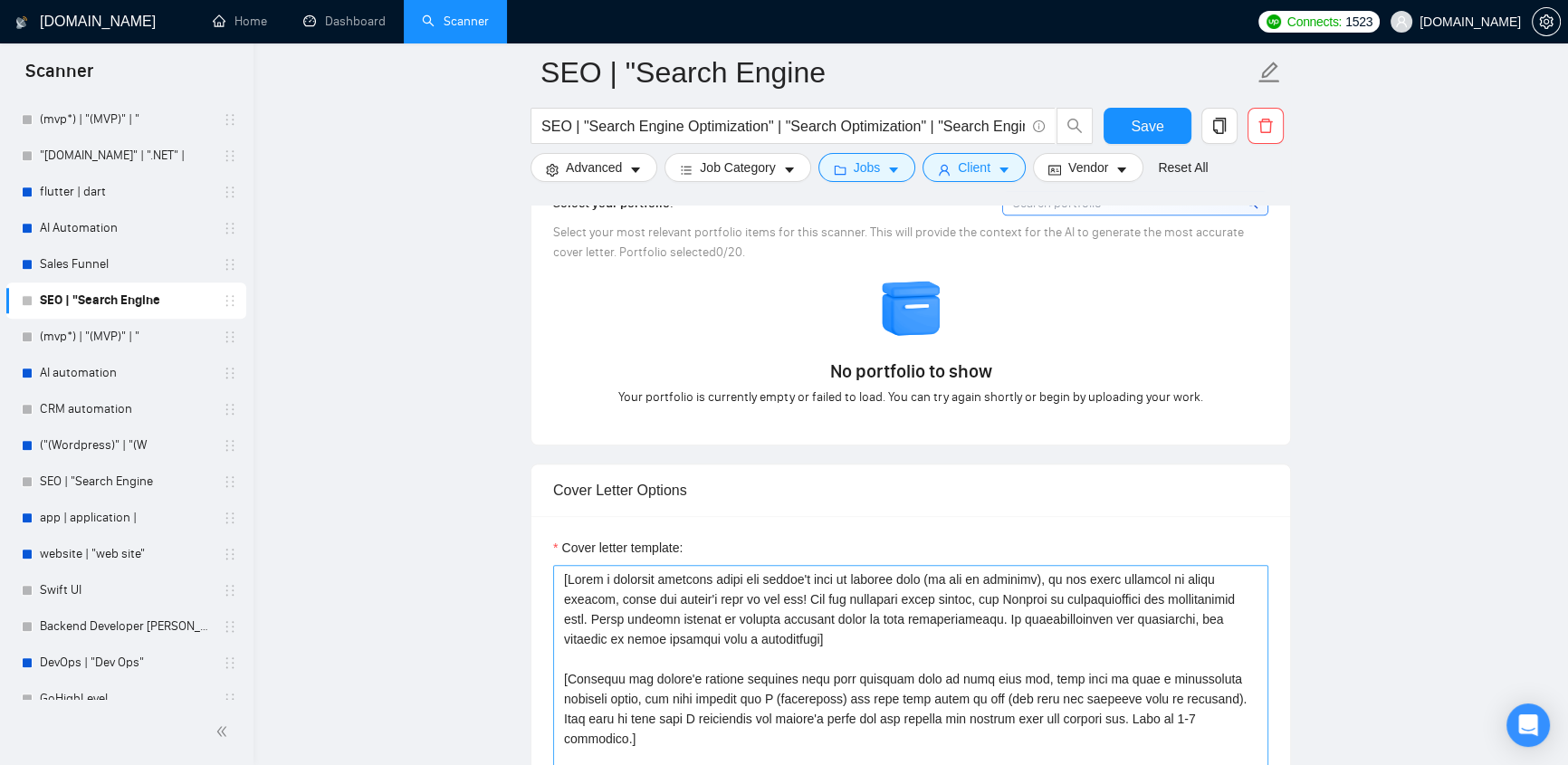
scroll to position [1918, 0]
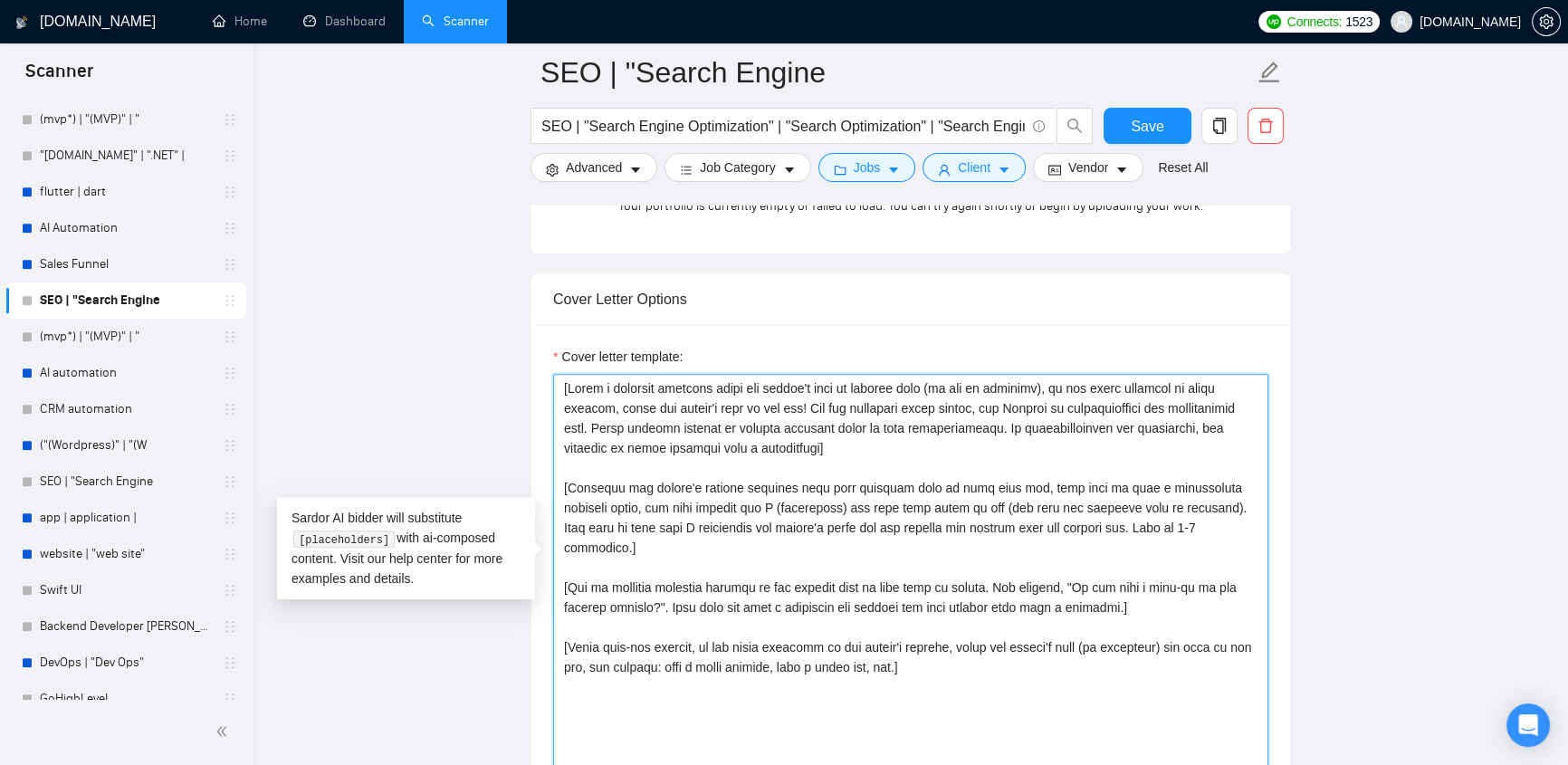
drag, startPoint x: 565, startPoint y: 371, endPoint x: 896, endPoint y: 604, distance: 404.8
click at [886, 612] on textarea "Cover letter template:" at bounding box center [910, 576] width 715 height 407
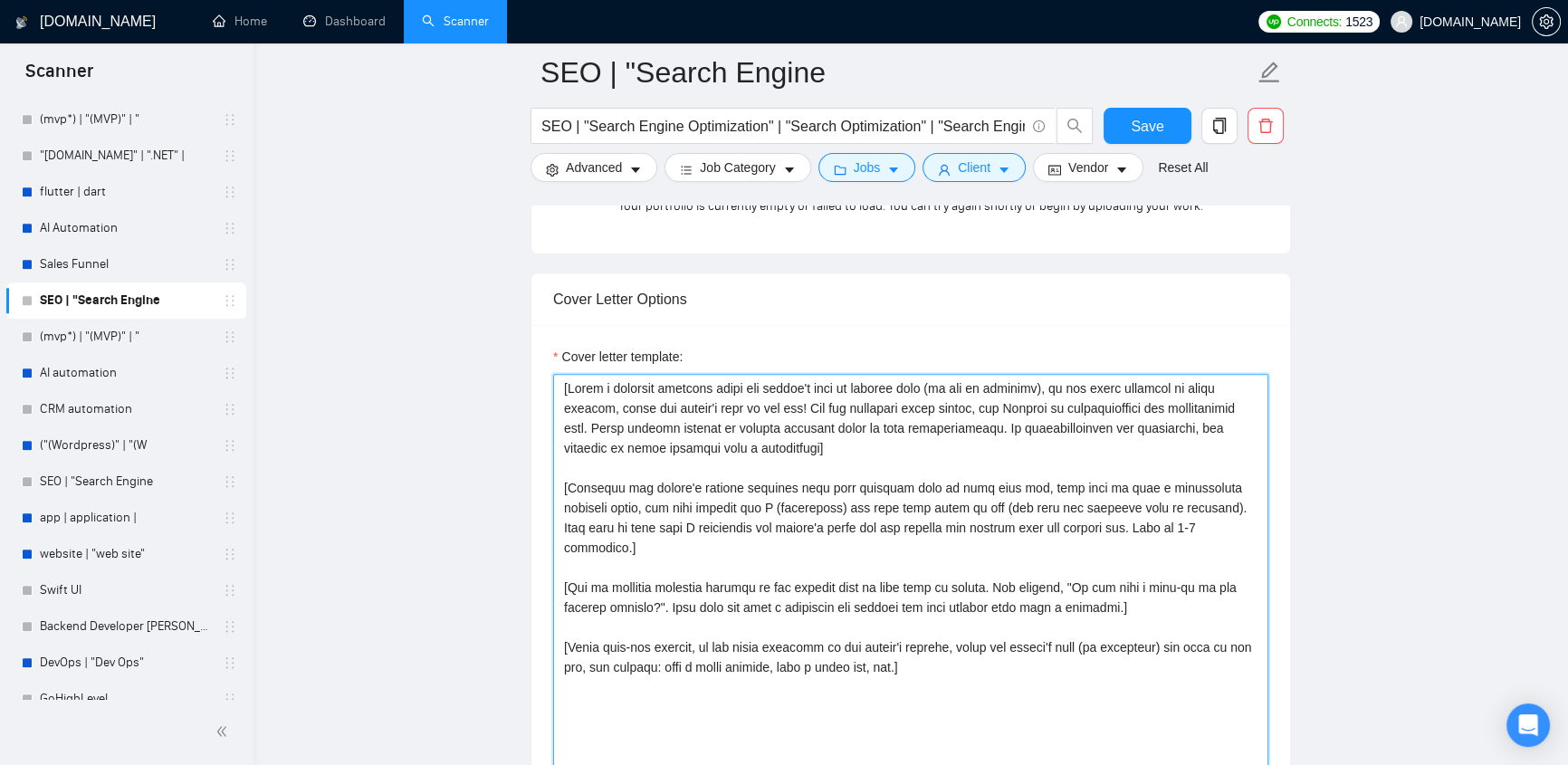
click at [845, 444] on textarea "Cover letter template:" at bounding box center [910, 576] width 715 height 407
click at [588, 442] on textarea "Cover letter template:" at bounding box center [910, 576] width 715 height 407
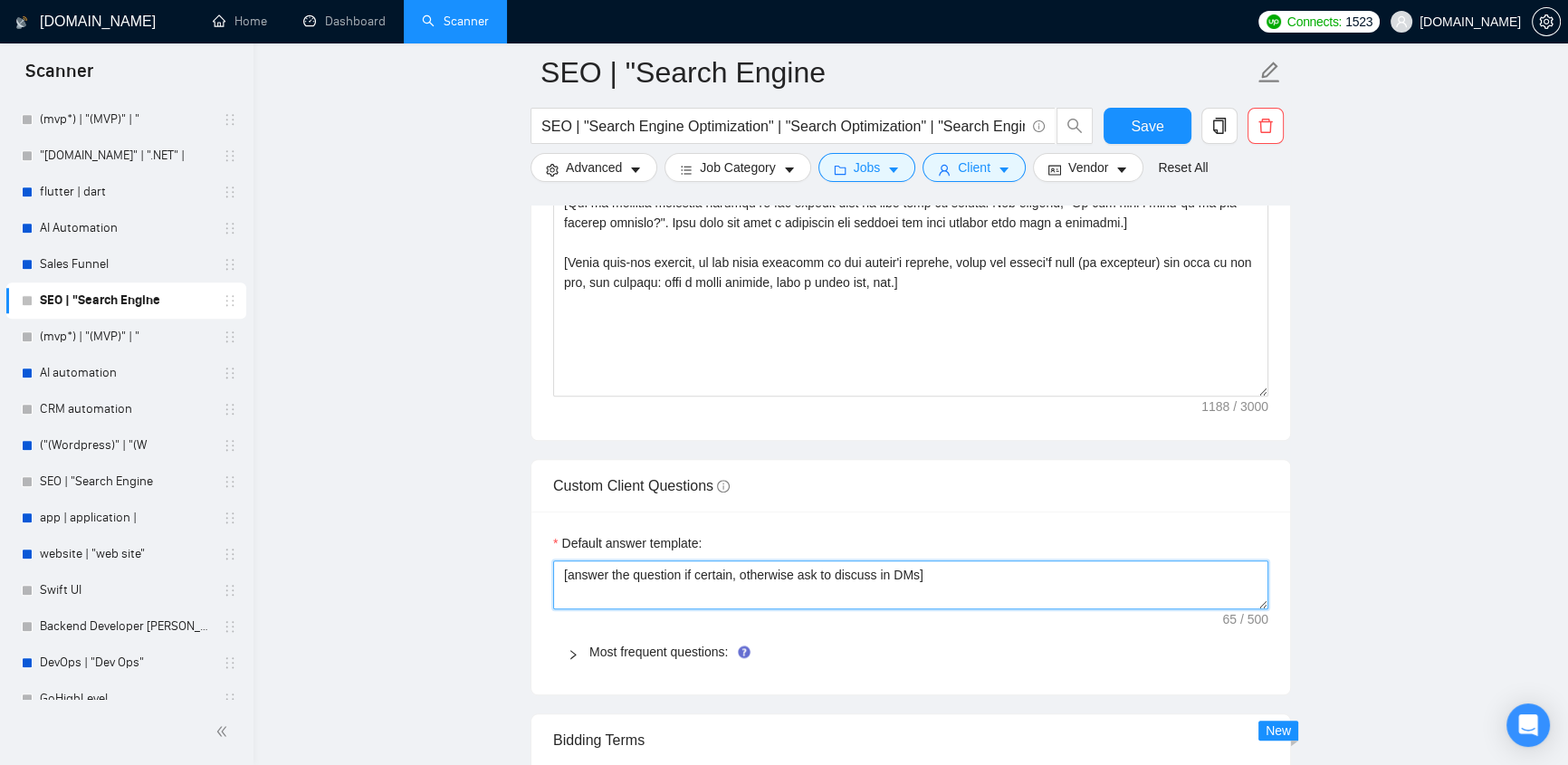
click at [837, 560] on textarea "[answer the question if certain, otherwise ask to discuss in DMs]" at bounding box center [910, 585] width 715 height 49
drag, startPoint x: 925, startPoint y: 546, endPoint x: 548, endPoint y: 551, distance: 377.0
click at [548, 551] on div "Default answer template: [answer the question if certain, otherwise ask to disc…" at bounding box center [910, 602] width 759 height 183
click at [1048, 560] on textarea "[answer the question if certain, otherwise ask to discuss in DMs]" at bounding box center [910, 585] width 715 height 49
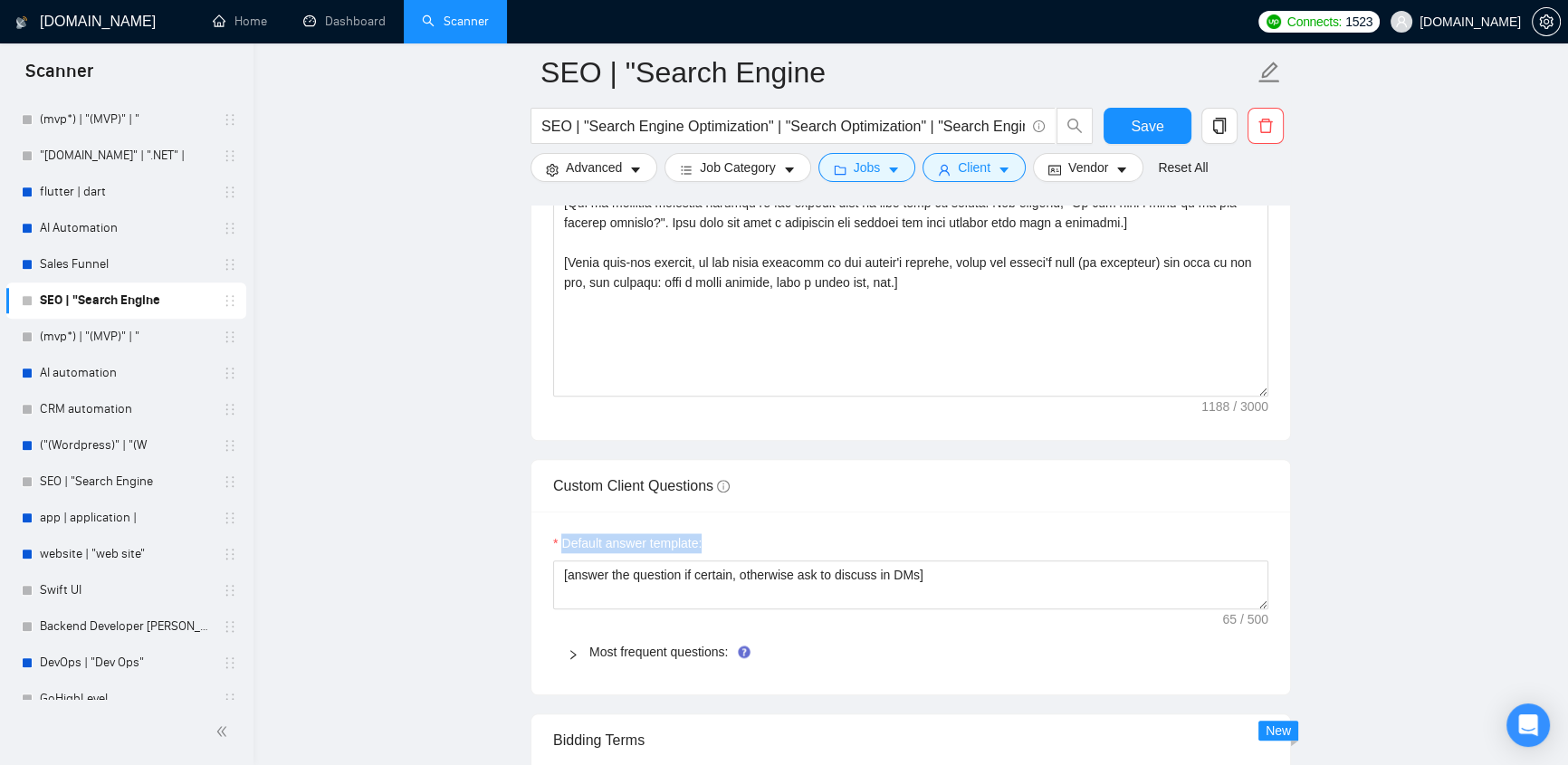
drag, startPoint x: 546, startPoint y: 526, endPoint x: 815, endPoint y: 536, distance: 269.2
click at [814, 538] on div "Default answer template: [answer the question if certain, otherwise ask to disc…" at bounding box center [910, 602] width 759 height 183
click at [866, 511] on div "Default answer template: [answer the question if certain, otherwise ask to disc…" at bounding box center [910, 602] width 759 height 183
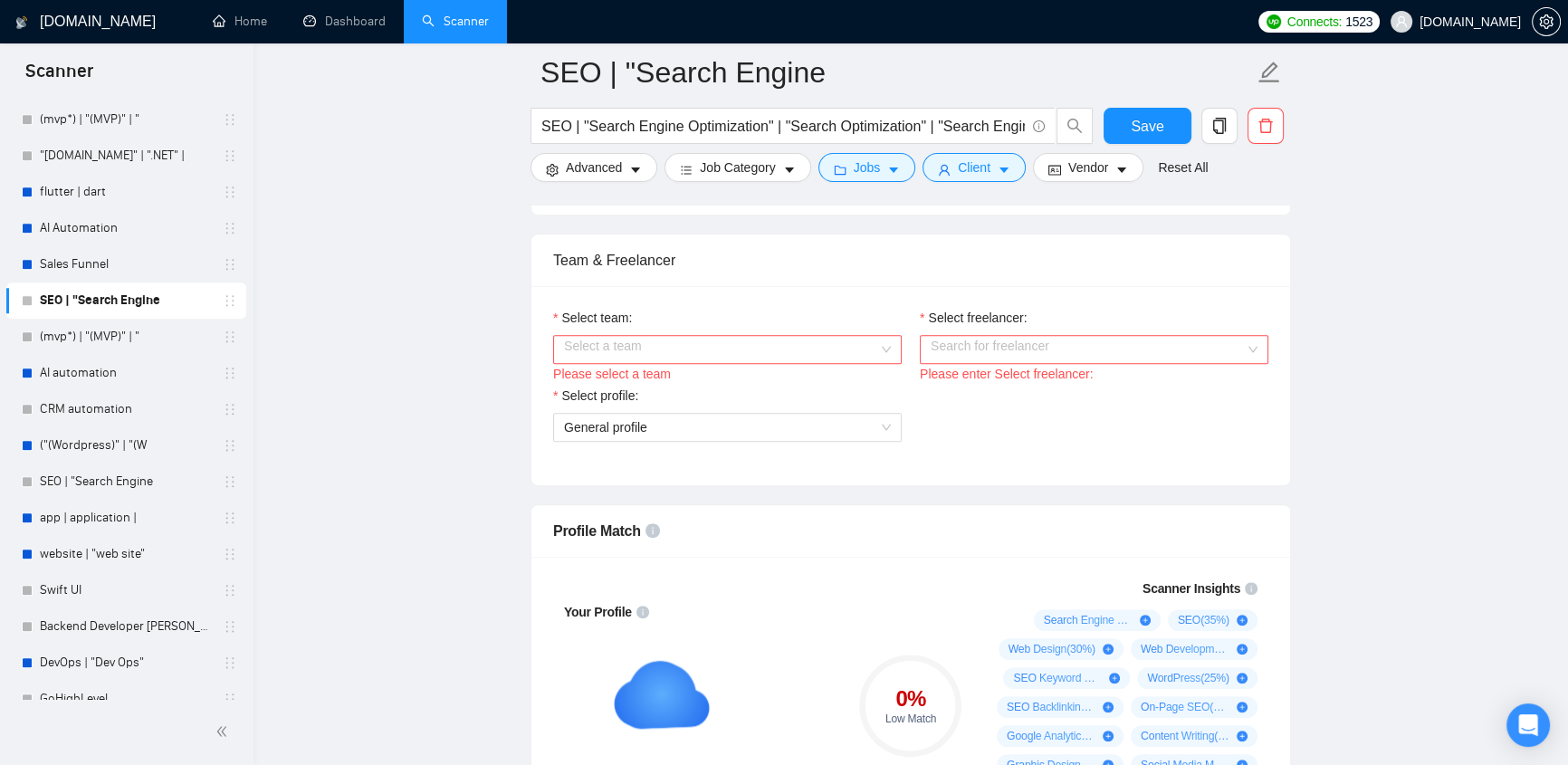
scroll to position [1535, 0]
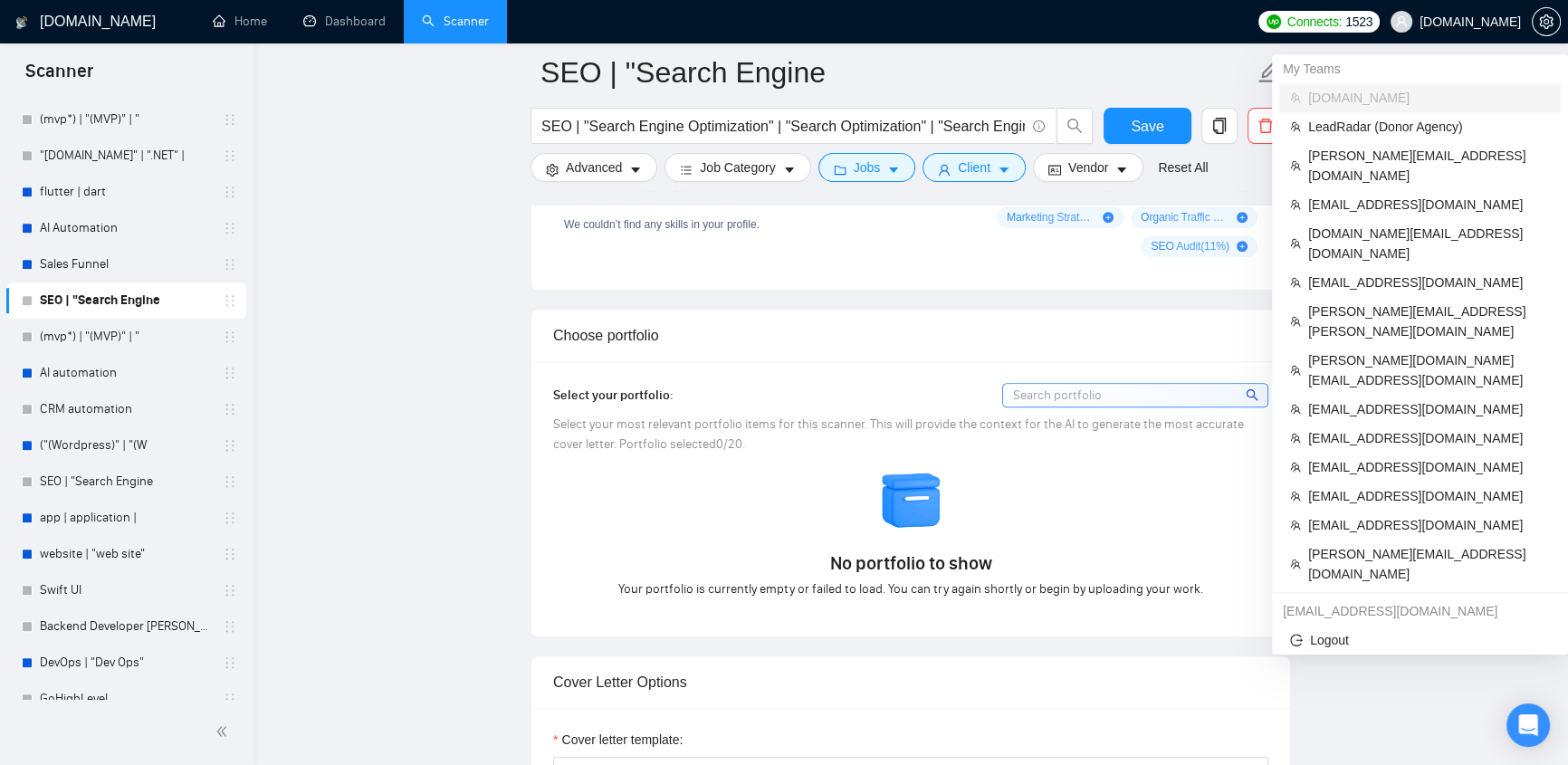
click at [1481, 22] on span "[DOMAIN_NAME]" at bounding box center [1470, 22] width 101 height 0
click at [1378, 272] on span "[EMAIL_ADDRESS][DOMAIN_NAME]" at bounding box center [1429, 282] width 241 height 20
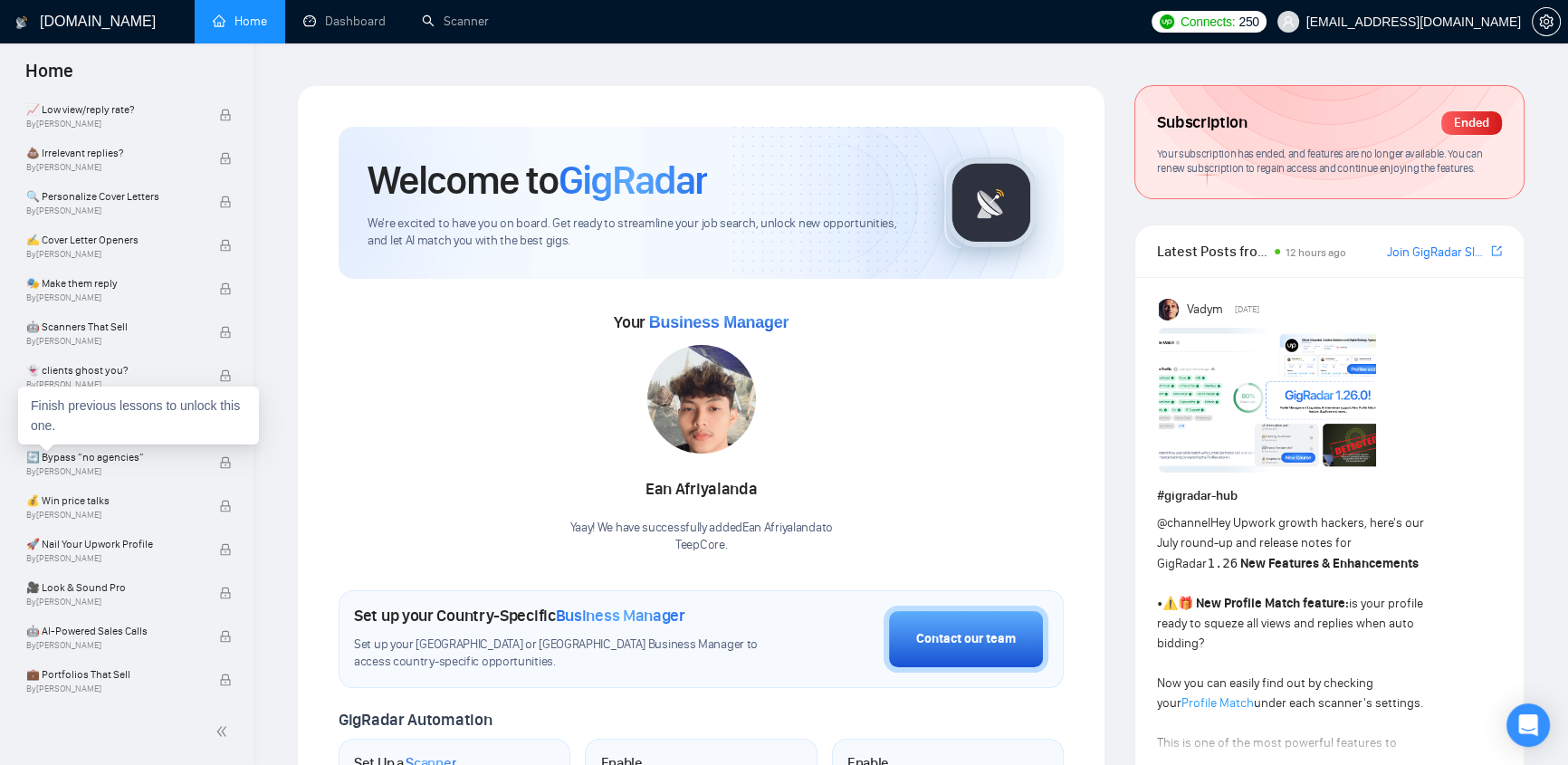
scroll to position [861, 0]
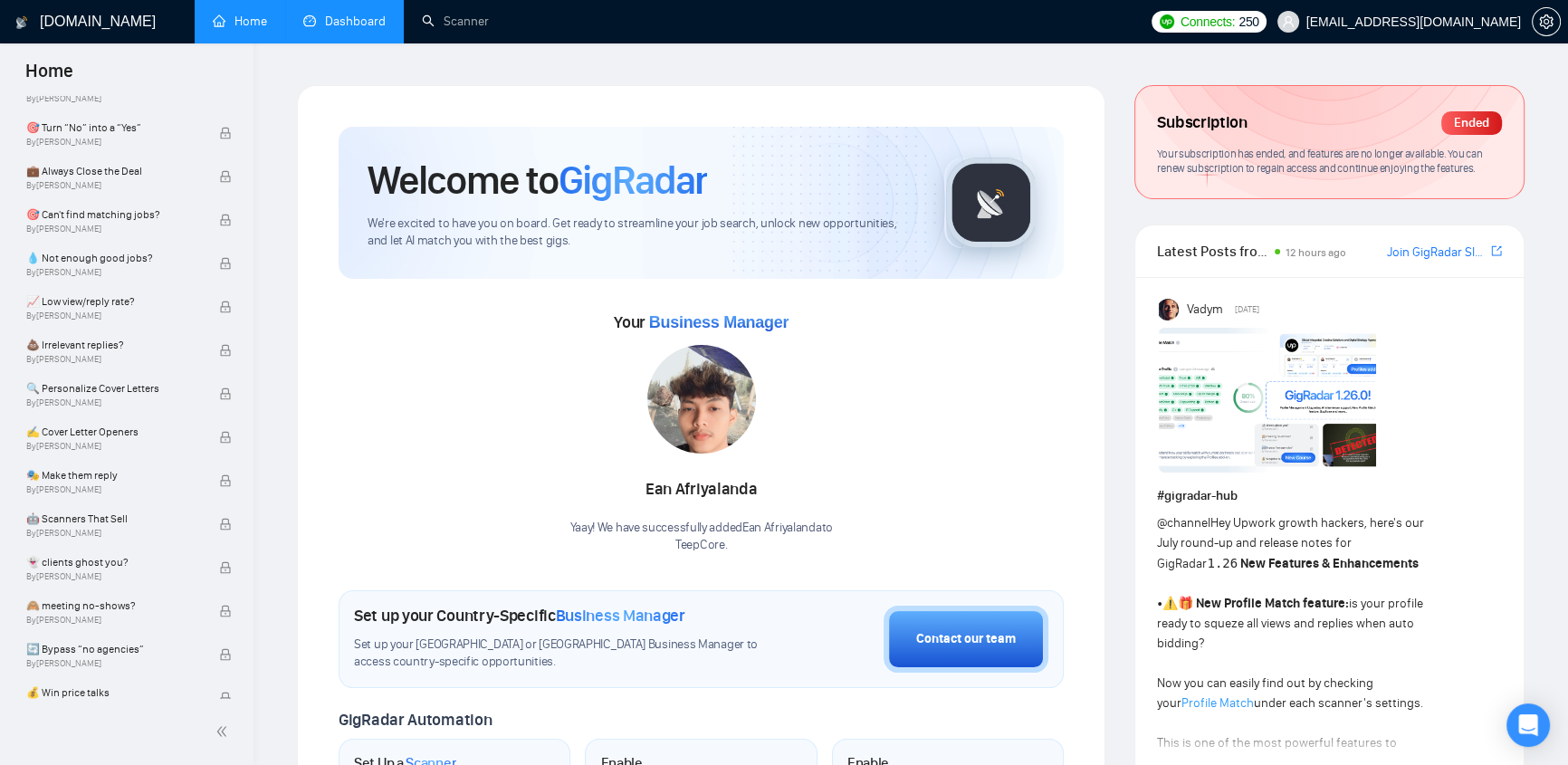
click at [355, 14] on link "Dashboard" at bounding box center [344, 21] width 82 height 15
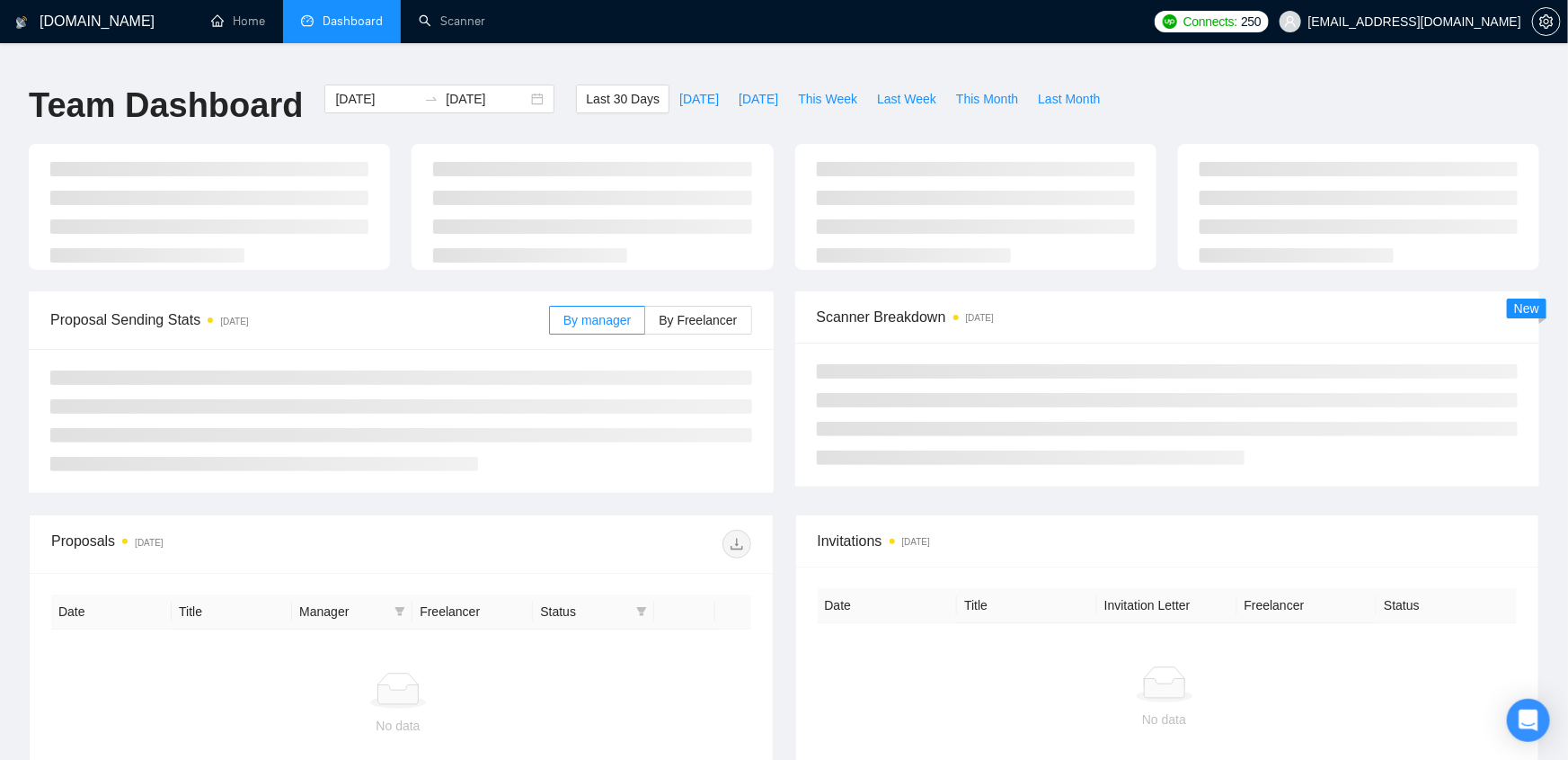
type input "[DATE]"
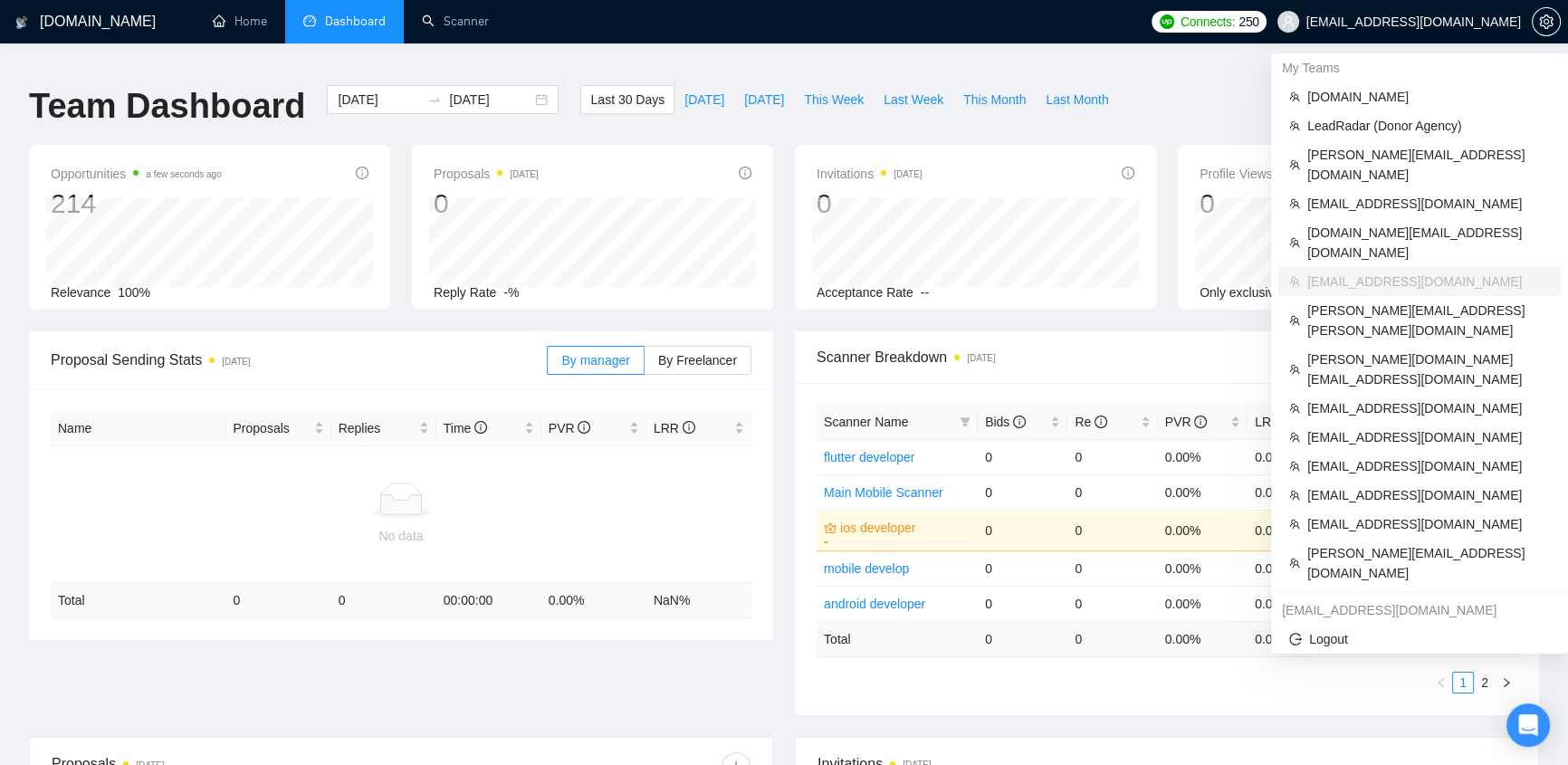
click at [1481, 22] on span "[EMAIL_ADDRESS][DOMAIN_NAME]" at bounding box center [1413, 22] width 214 height 0
click at [1358, 194] on span "[EMAIL_ADDRESS][DOMAIN_NAME]" at bounding box center [1429, 204] width 242 height 20
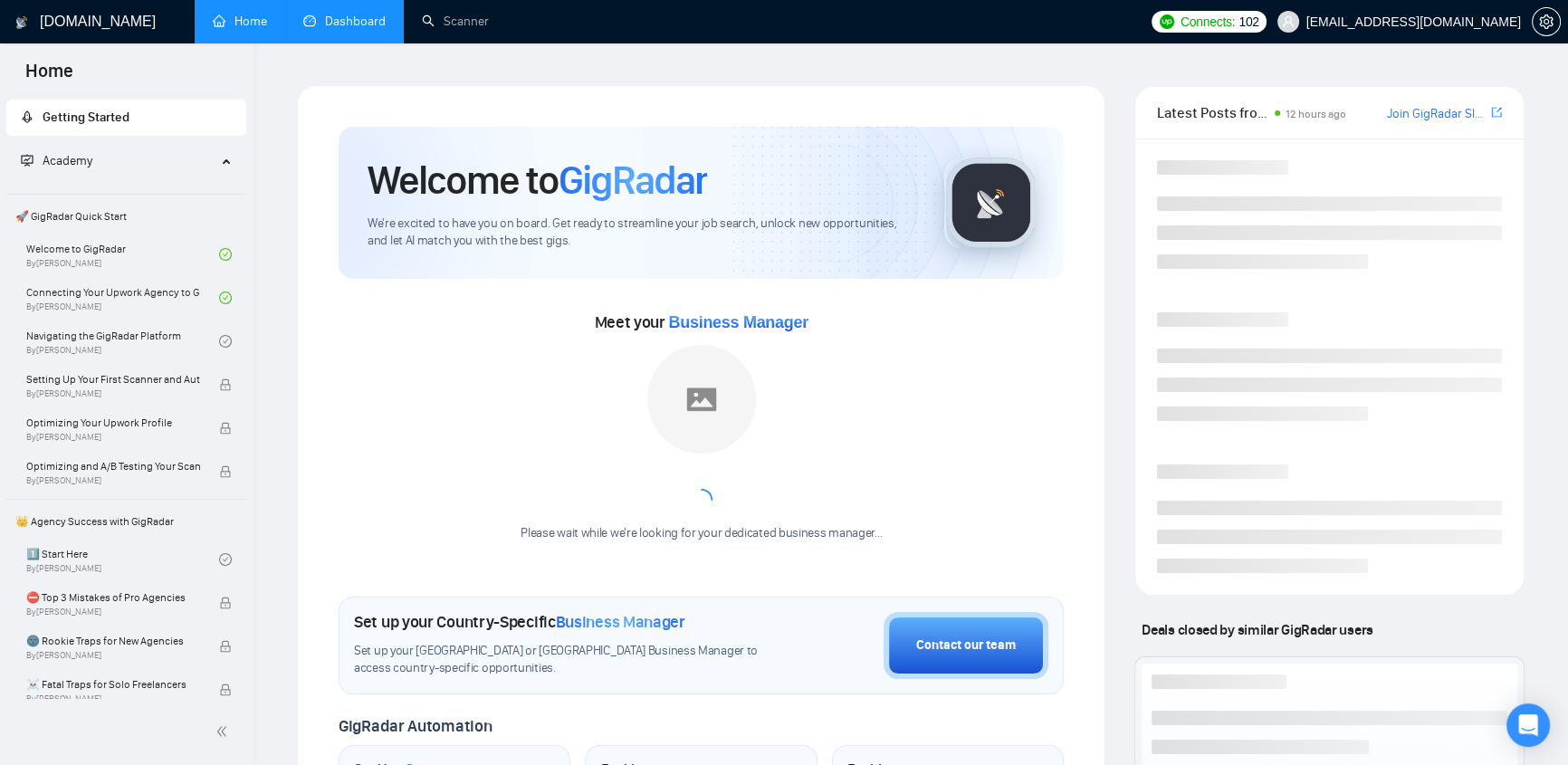
click at [369, 23] on link "Dashboard" at bounding box center [344, 21] width 82 height 15
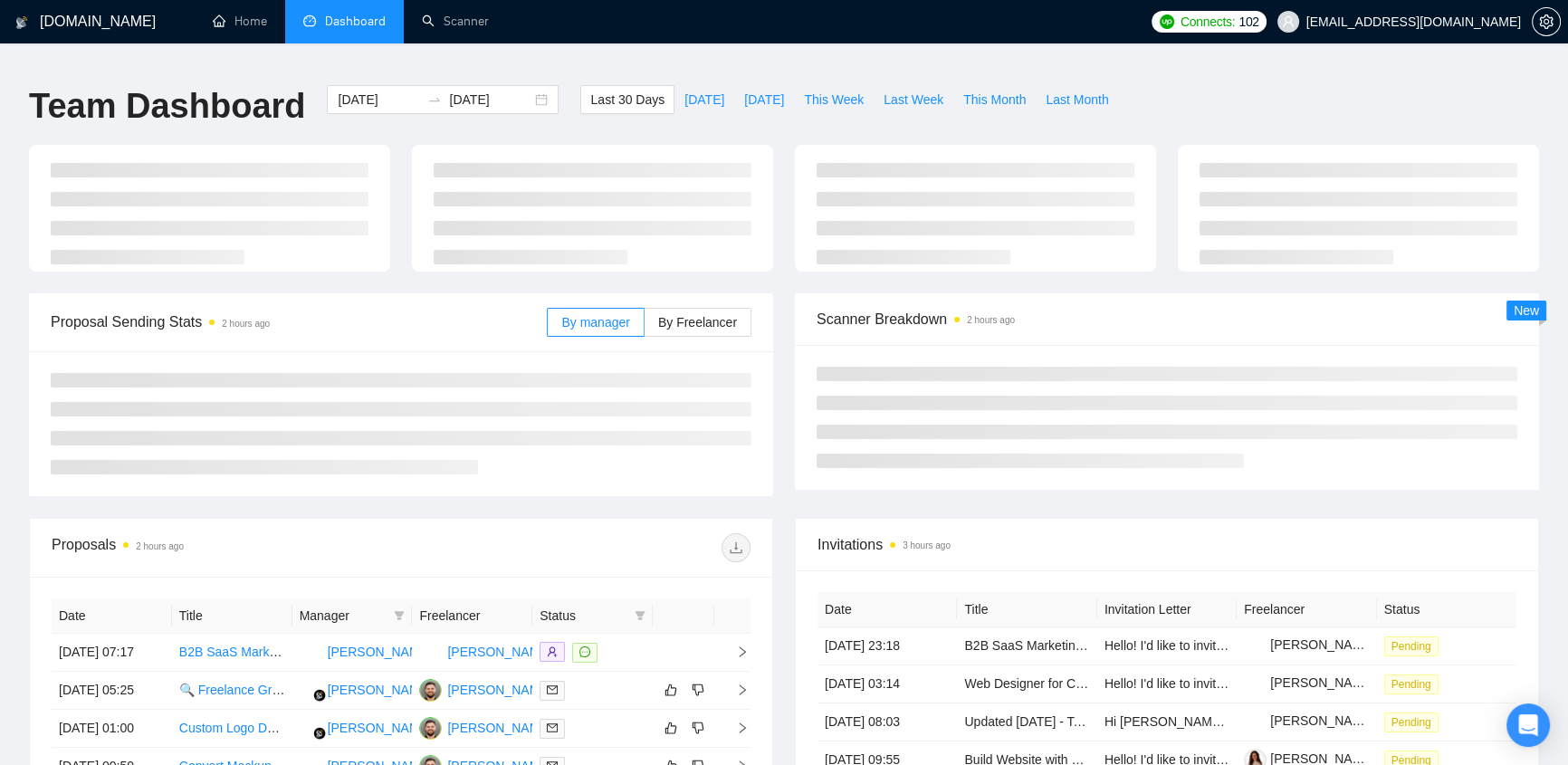
type input "[DATE]"
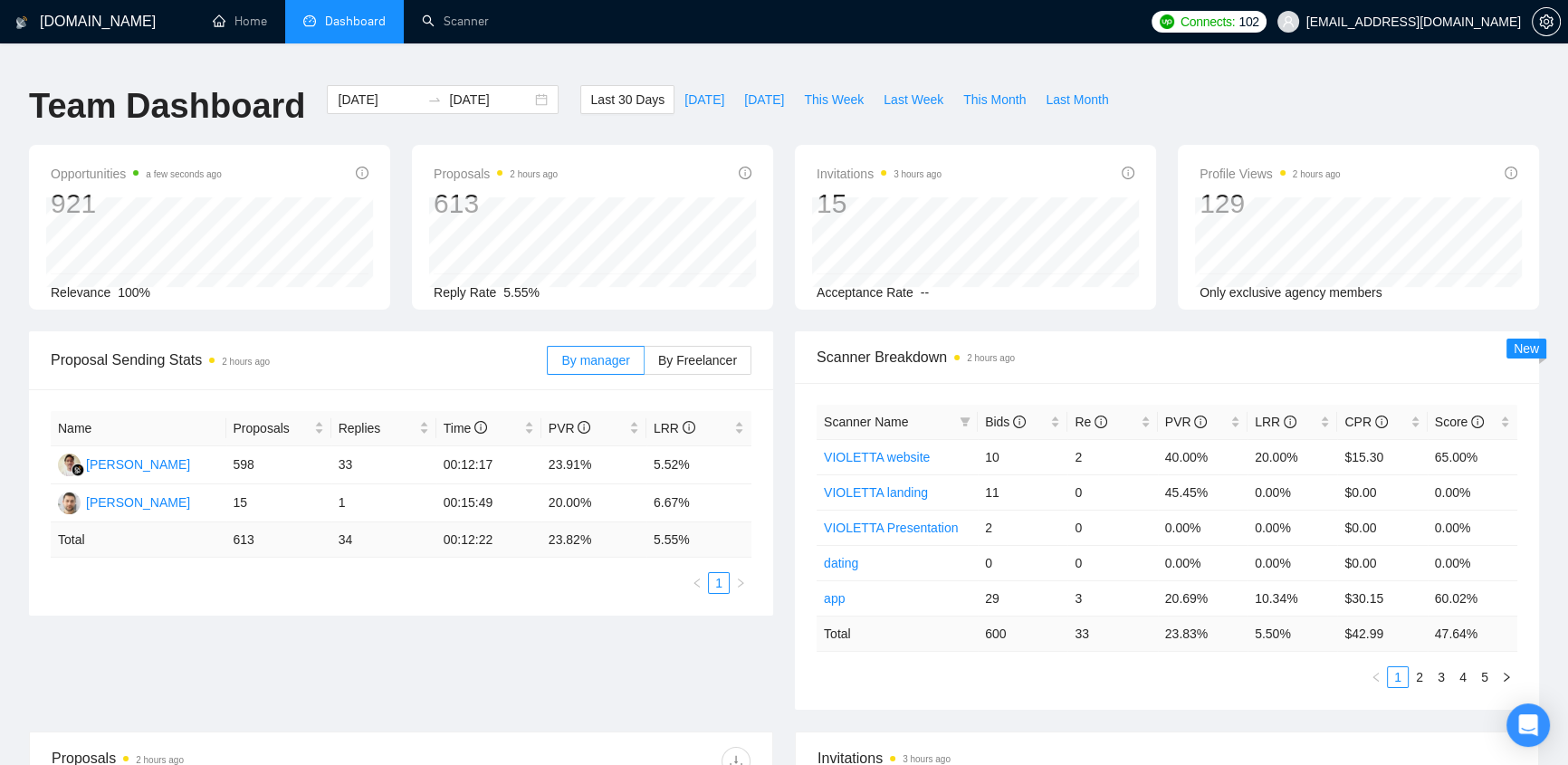
click at [913, 412] on span "Scanner Name" at bounding box center [887, 422] width 128 height 20
click at [921, 415] on span "Scanner Name" at bounding box center [887, 422] width 128 height 20
click at [901, 414] on span "Scanner Name" at bounding box center [866, 422] width 84 height 15
click at [968, 416] on icon "filter" at bounding box center [965, 422] width 11 height 11
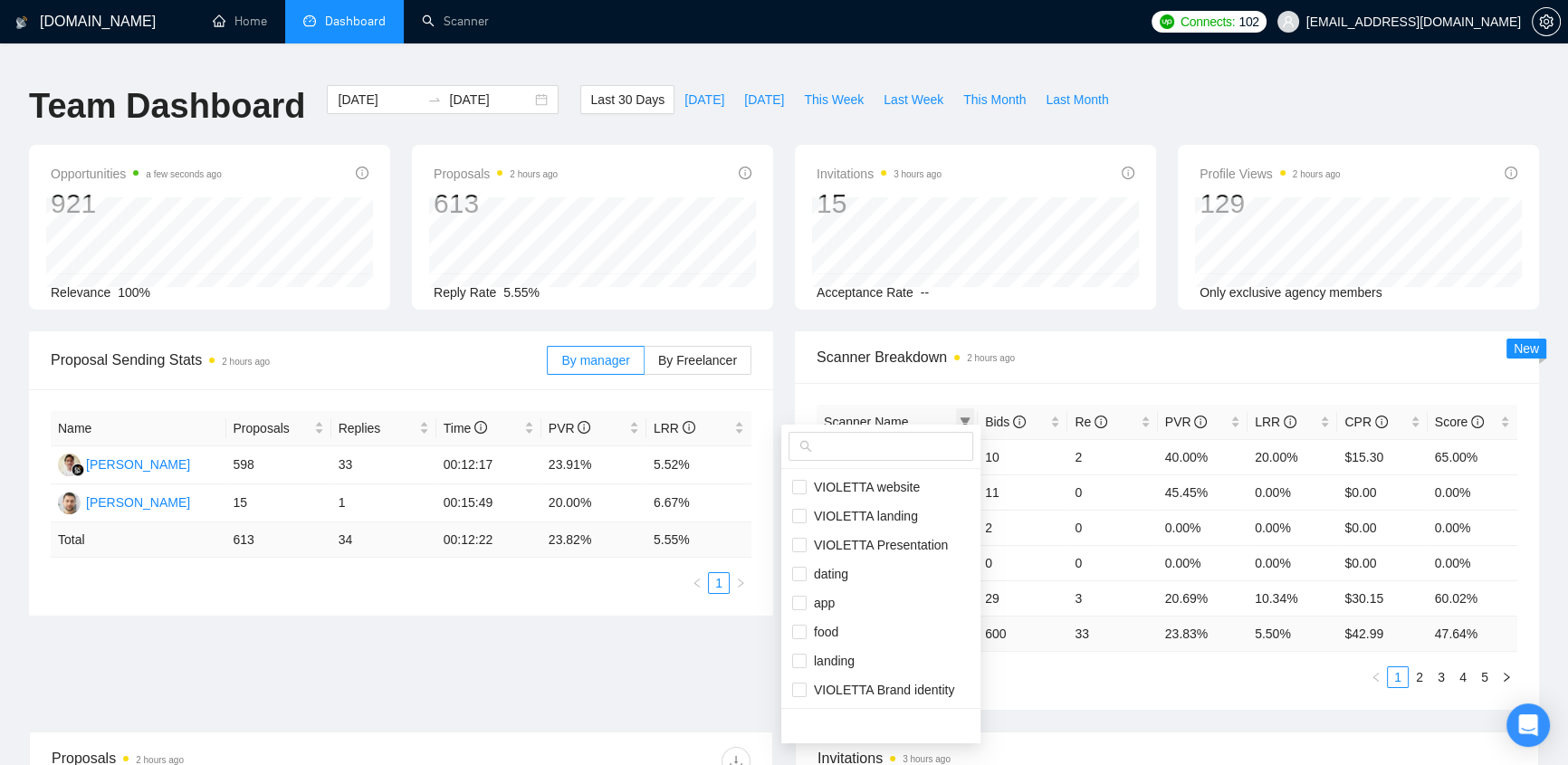
click at [968, 417] on icon "filter" at bounding box center [965, 422] width 10 height 9
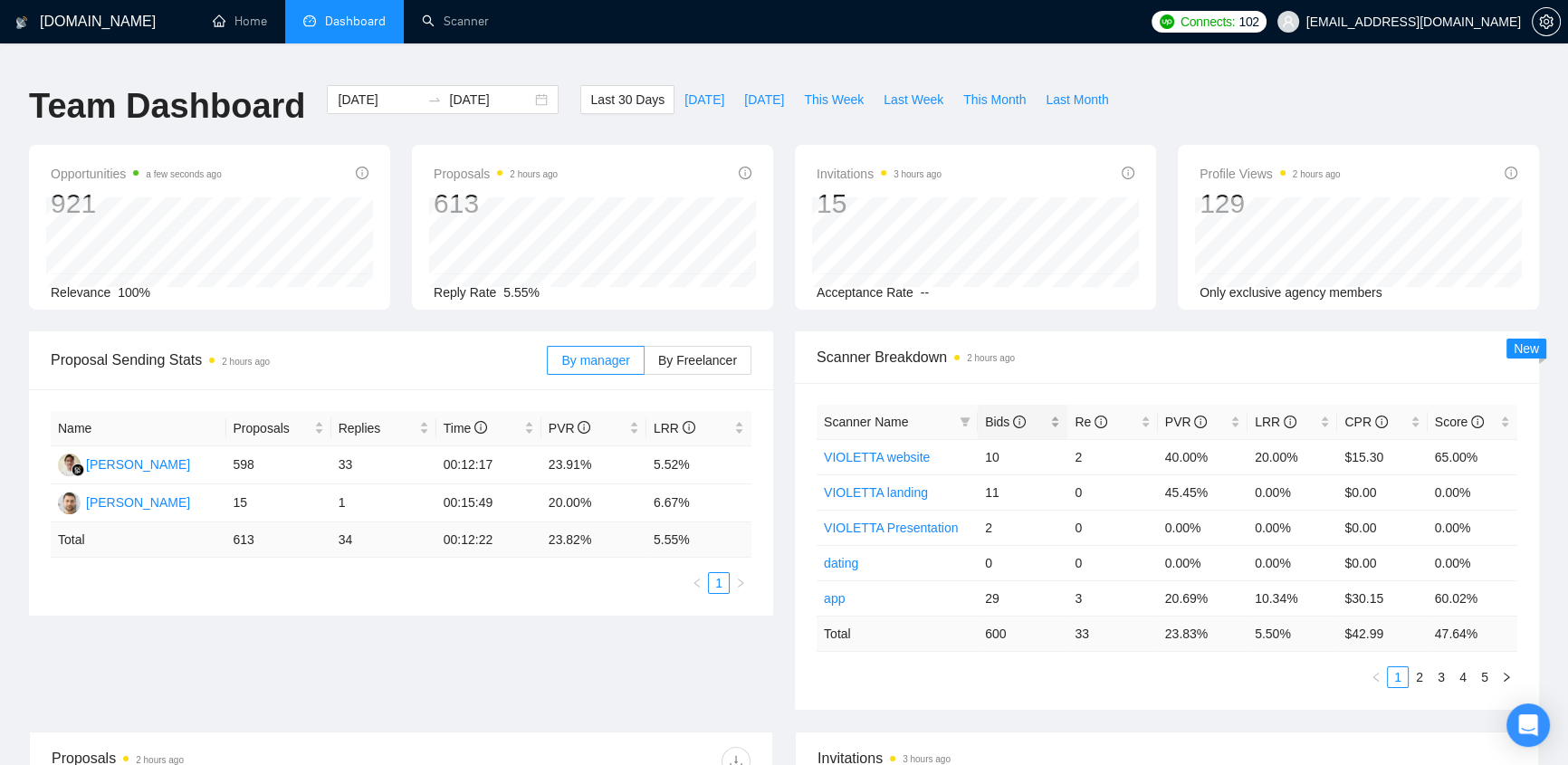
click at [1040, 412] on span "Bids" at bounding box center [1016, 422] width 62 height 20
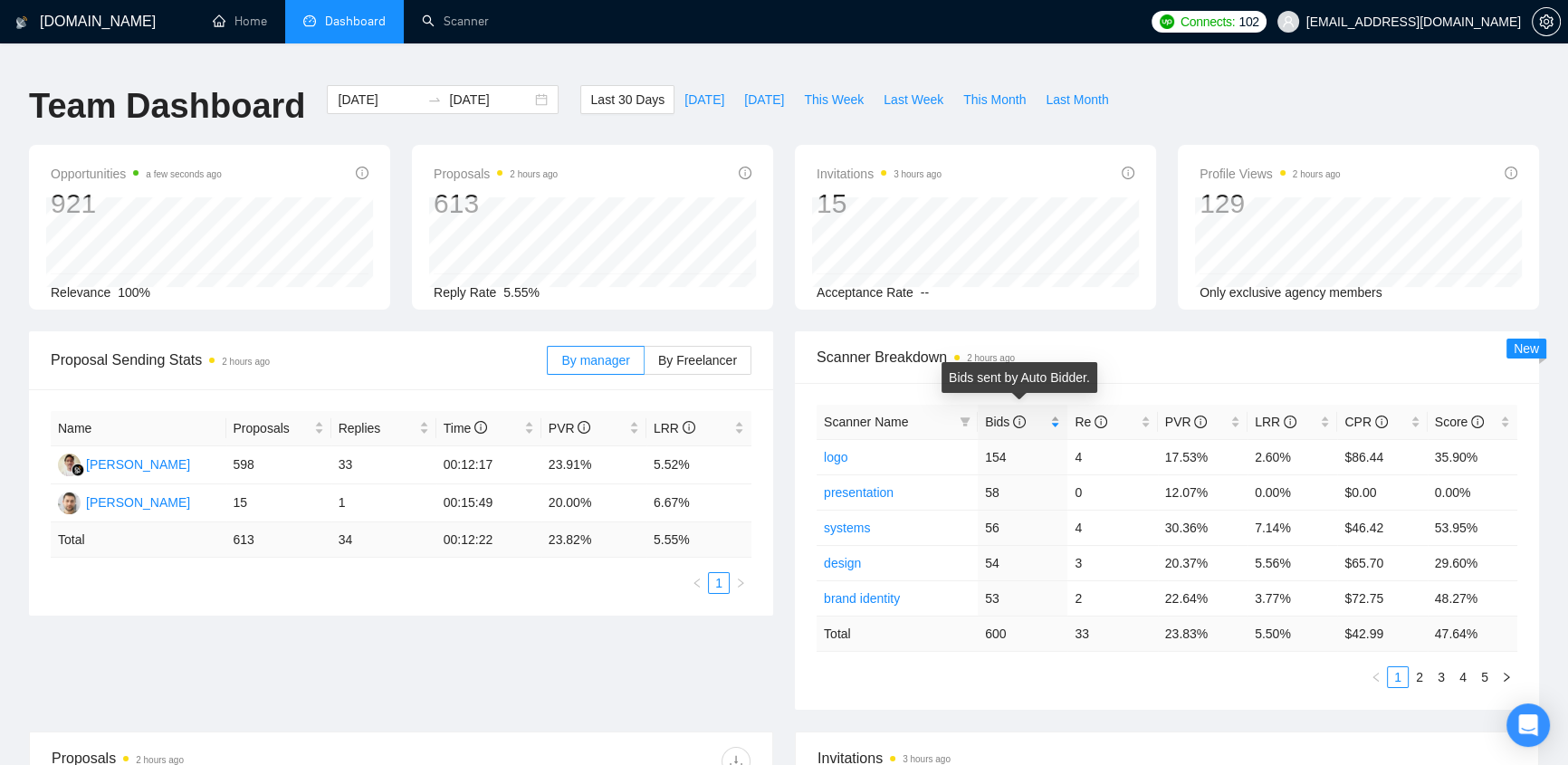
click at [1033, 412] on span "Bids" at bounding box center [1016, 422] width 62 height 20
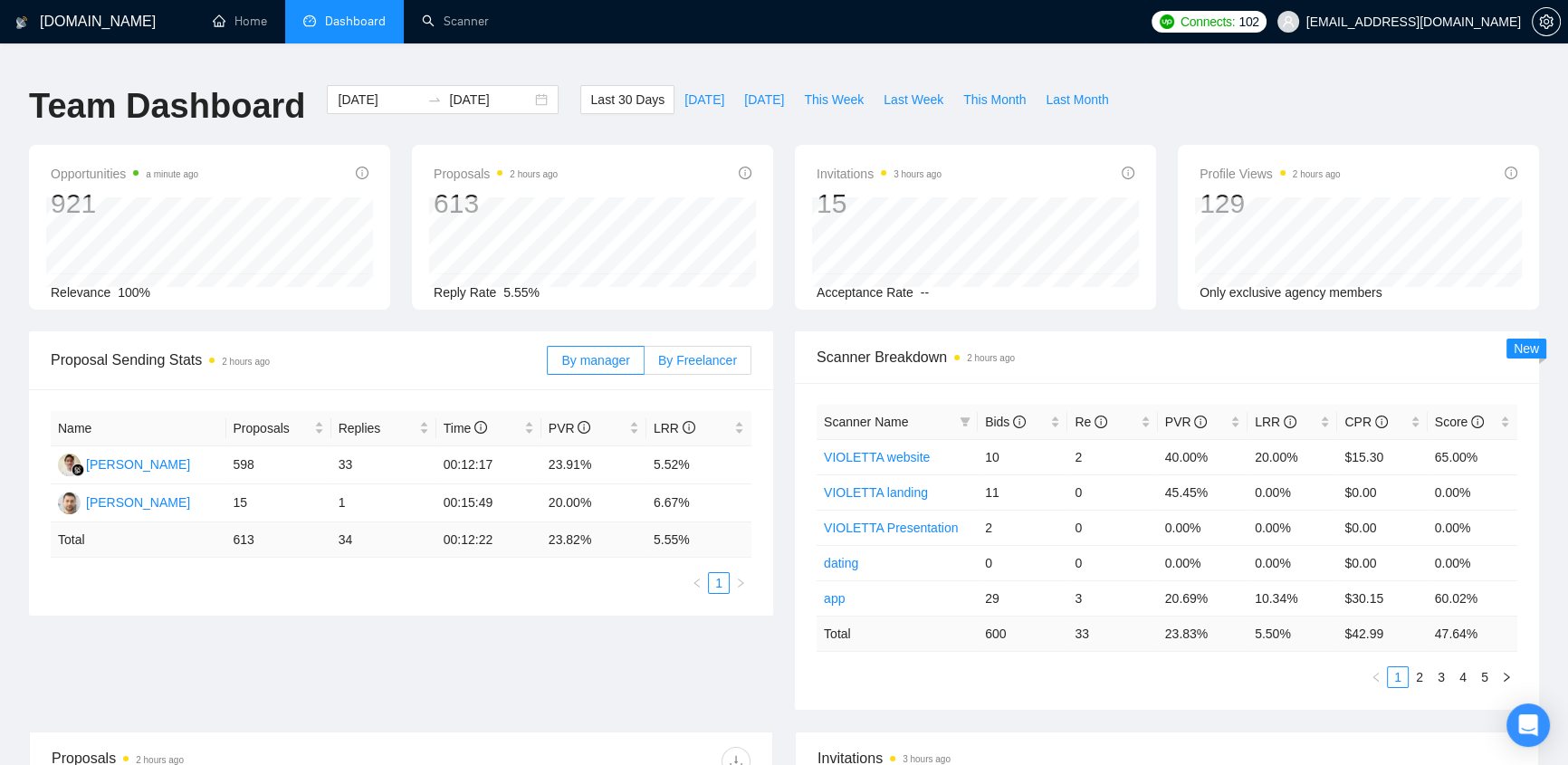
click at [697, 352] on span "By Freelancer" at bounding box center [697, 360] width 78 height 15
click at [644, 364] on input "By Freelancer" at bounding box center [644, 364] width 0 height 0
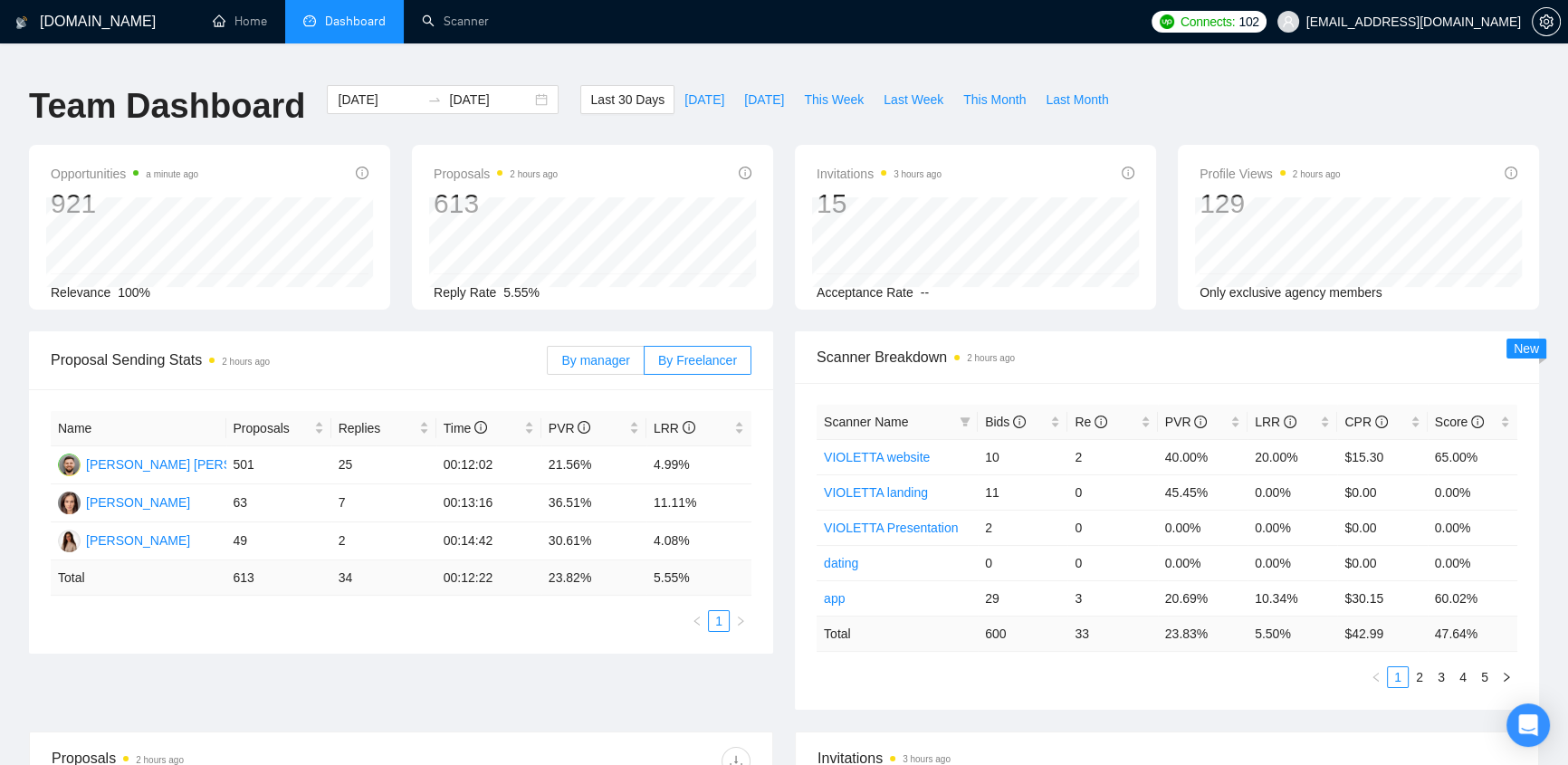
click at [629, 352] on span "By manager" at bounding box center [595, 360] width 68 height 15
click at [548, 364] on input "By manager" at bounding box center [548, 364] width 0 height 0
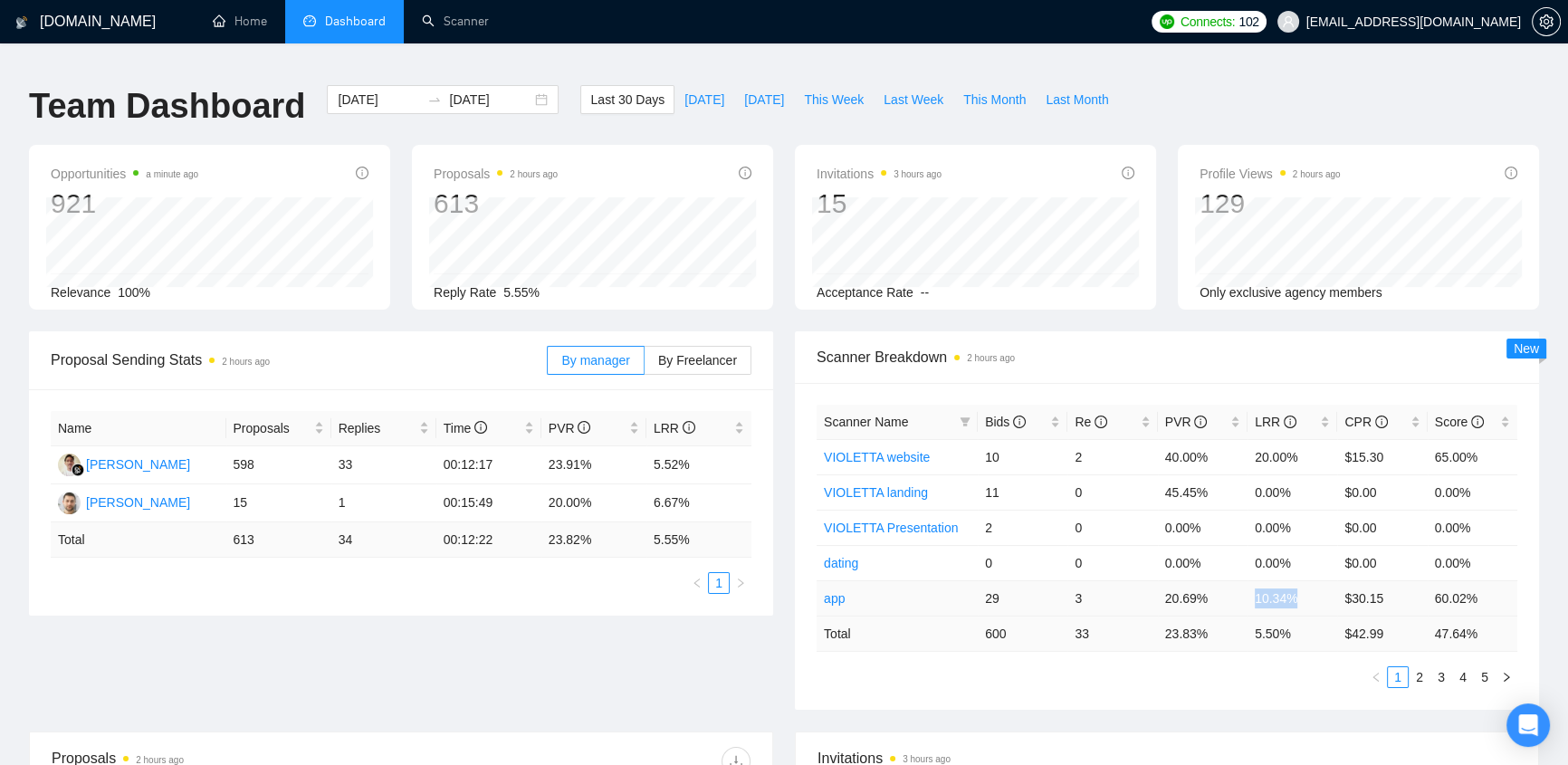
drag, startPoint x: 1295, startPoint y: 587, endPoint x: 1255, endPoint y: 579, distance: 40.8
click at [1255, 580] on td "10.34%" at bounding box center [1292, 597] width 89 height 36
click at [1298, 580] on td "10.34%" at bounding box center [1292, 597] width 89 height 36
drag, startPoint x: 1305, startPoint y: 583, endPoint x: 1263, endPoint y: 582, distance: 42.0
click at [1249, 588] on td "10.34%" at bounding box center [1292, 597] width 89 height 36
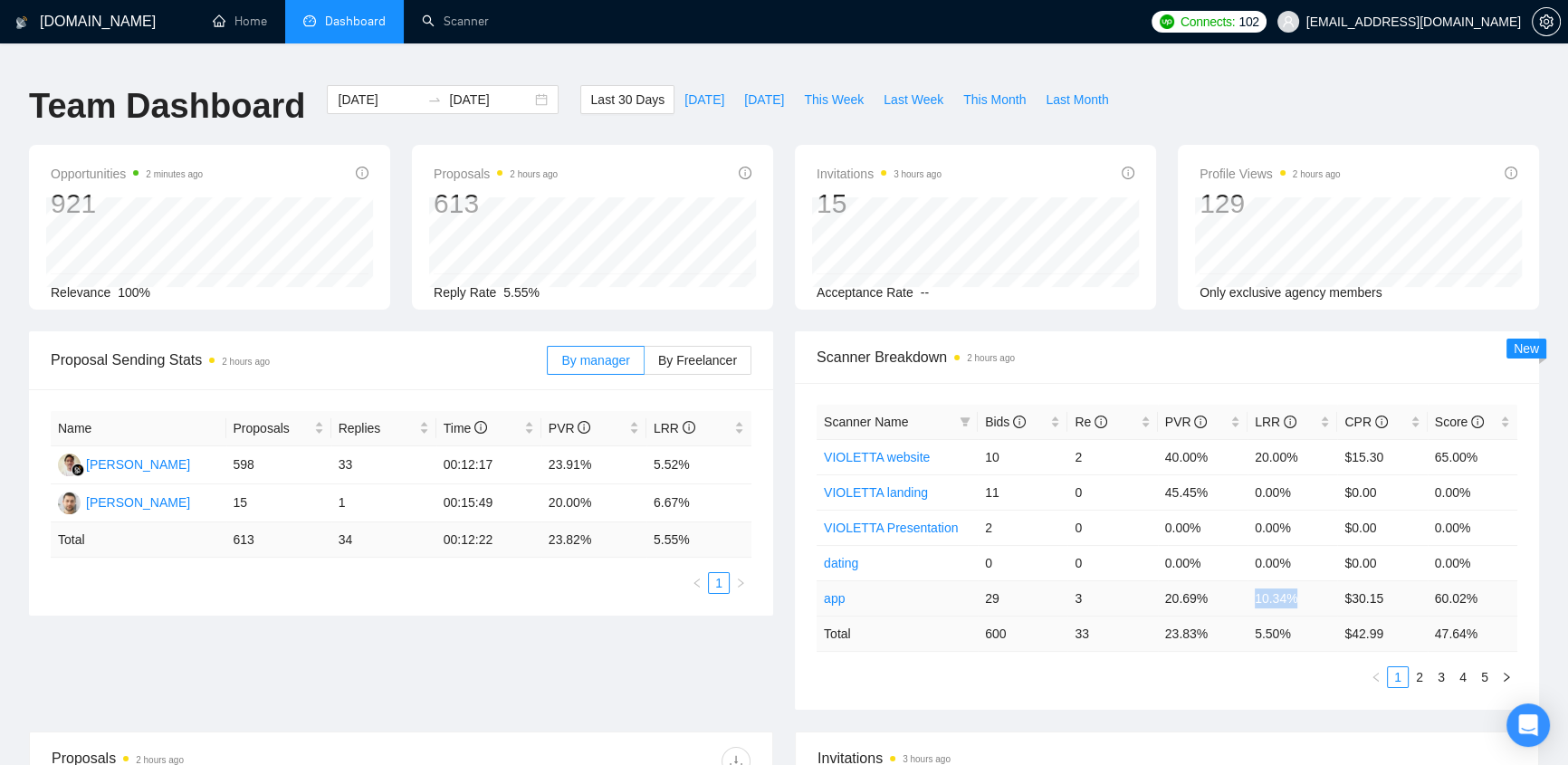
click at [1312, 586] on td "10.34%" at bounding box center [1292, 597] width 89 height 36
drag, startPoint x: 1312, startPoint y: 586, endPoint x: 1255, endPoint y: 591, distance: 57.2
click at [1255, 591] on td "10.34%" at bounding box center [1292, 597] width 89 height 36
drag, startPoint x: 1303, startPoint y: 444, endPoint x: 1261, endPoint y: 455, distance: 43.4
click at [1261, 455] on td "20.00%" at bounding box center [1292, 456] width 89 height 36
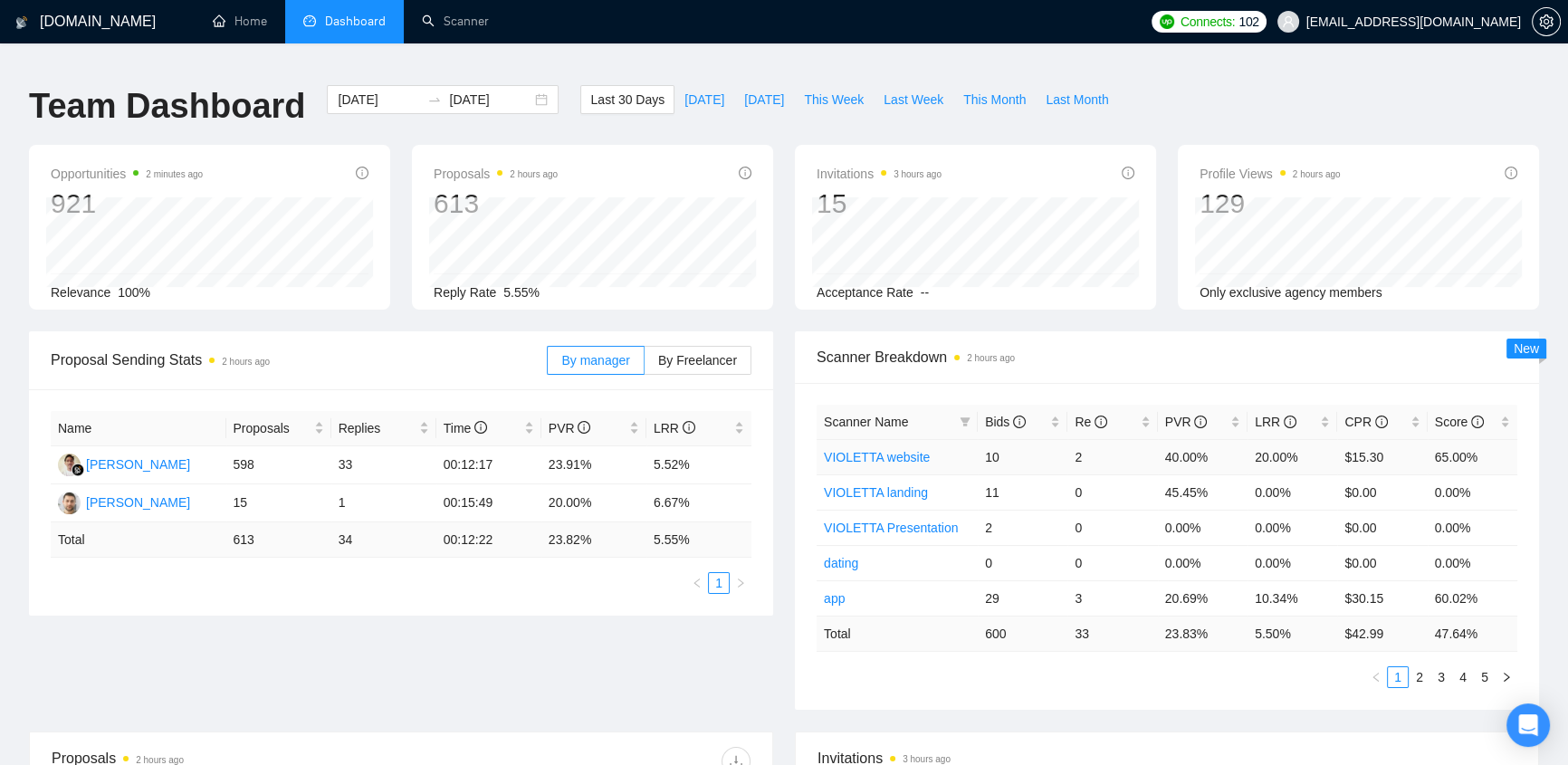
click at [1256, 445] on td "20.00%" at bounding box center [1292, 456] width 89 height 36
drag, startPoint x: 1253, startPoint y: 444, endPoint x: 1295, endPoint y: 444, distance: 42.0
click at [1295, 444] on td "20.00%" at bounding box center [1292, 456] width 89 height 36
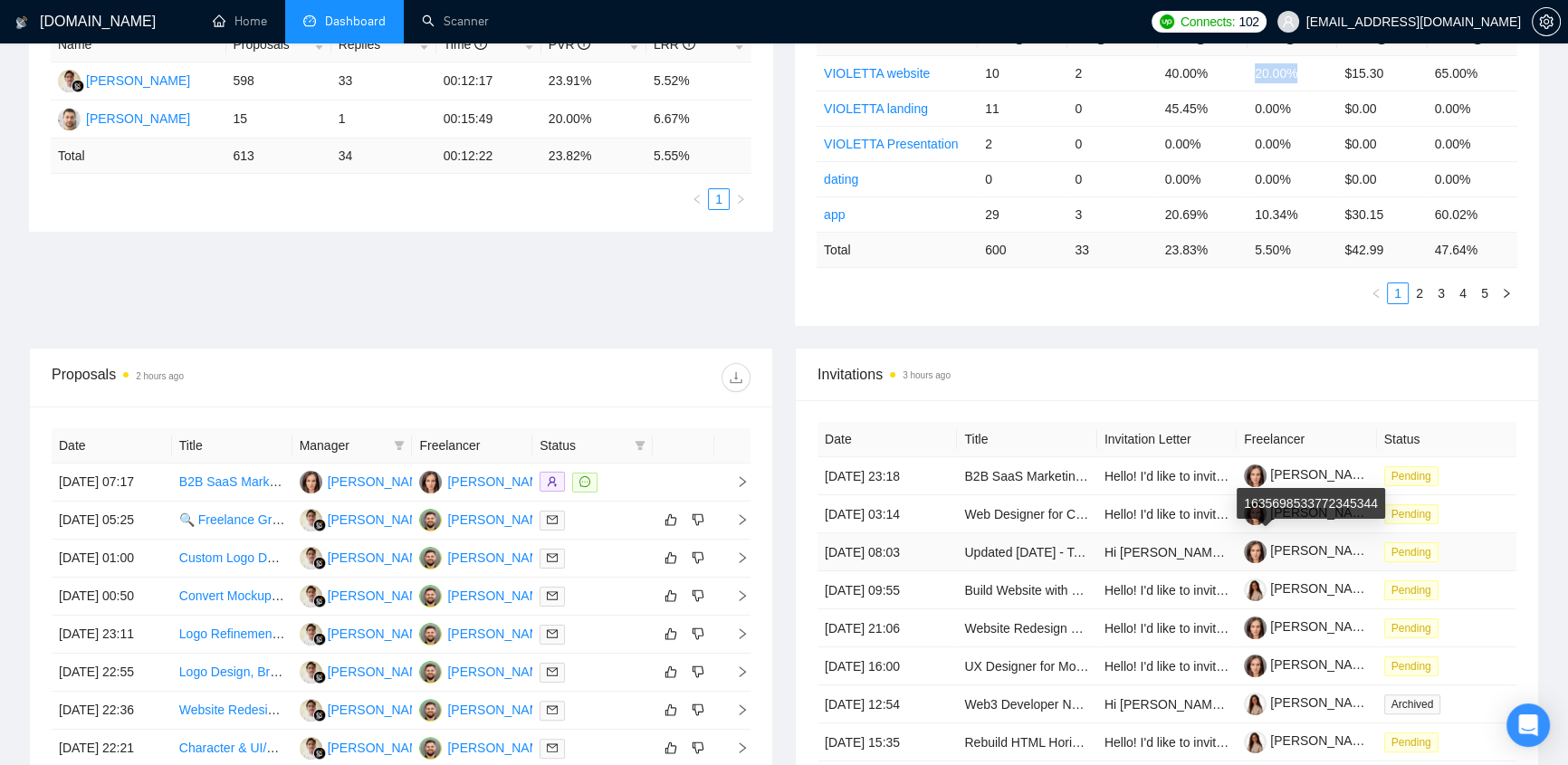
scroll to position [670, 0]
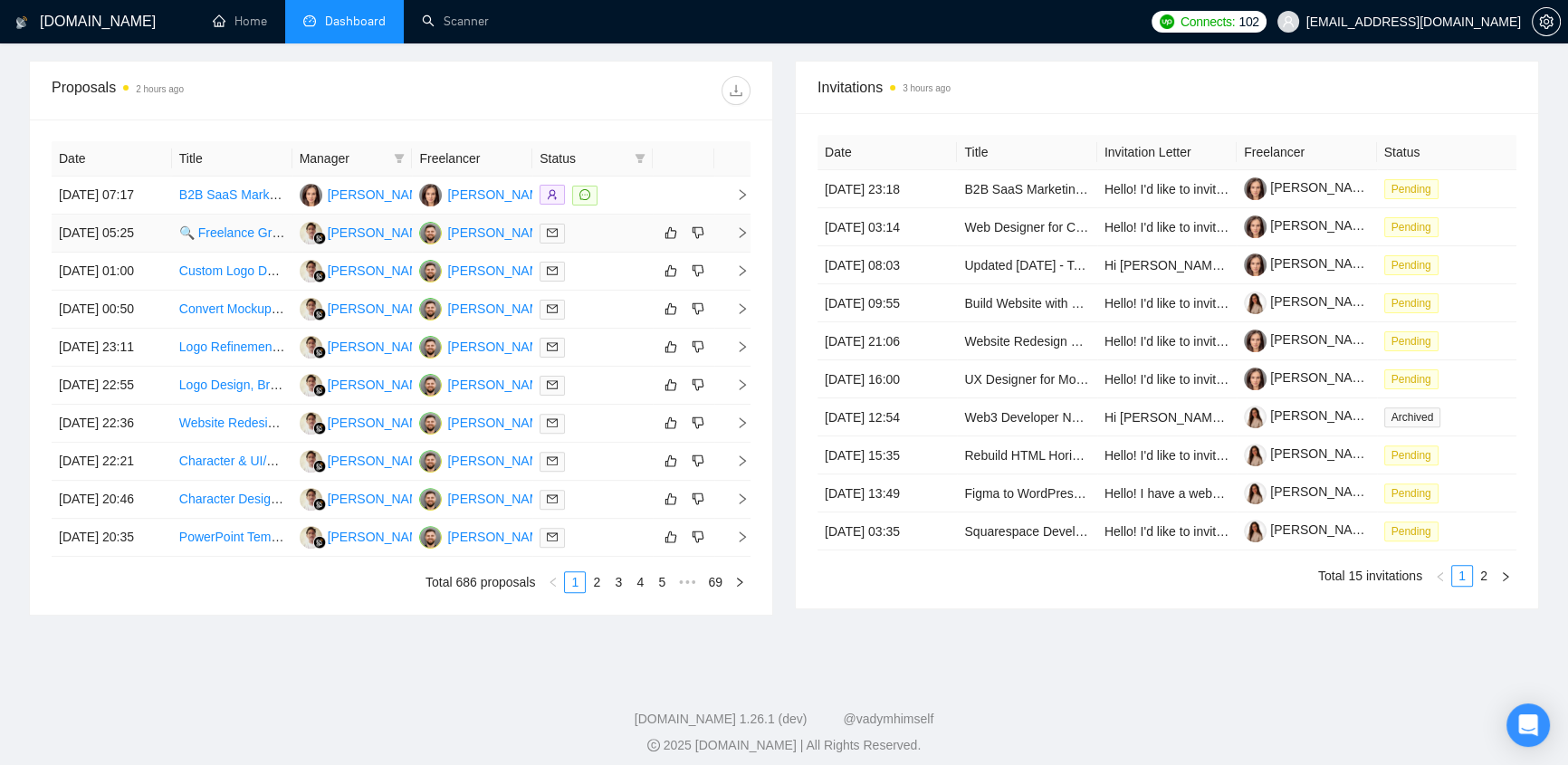
click at [588, 224] on div at bounding box center [592, 232] width 106 height 21
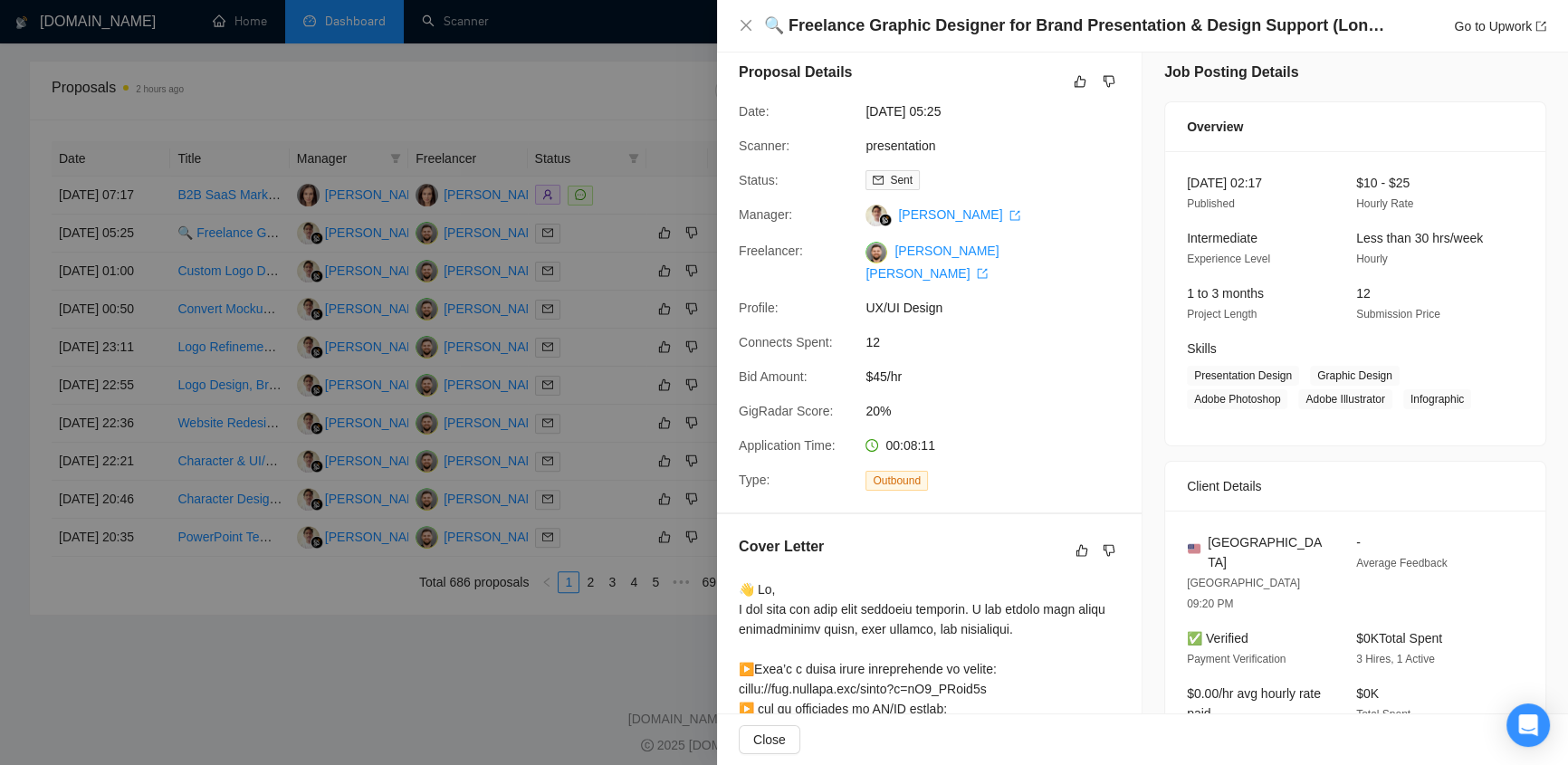
scroll to position [0, 0]
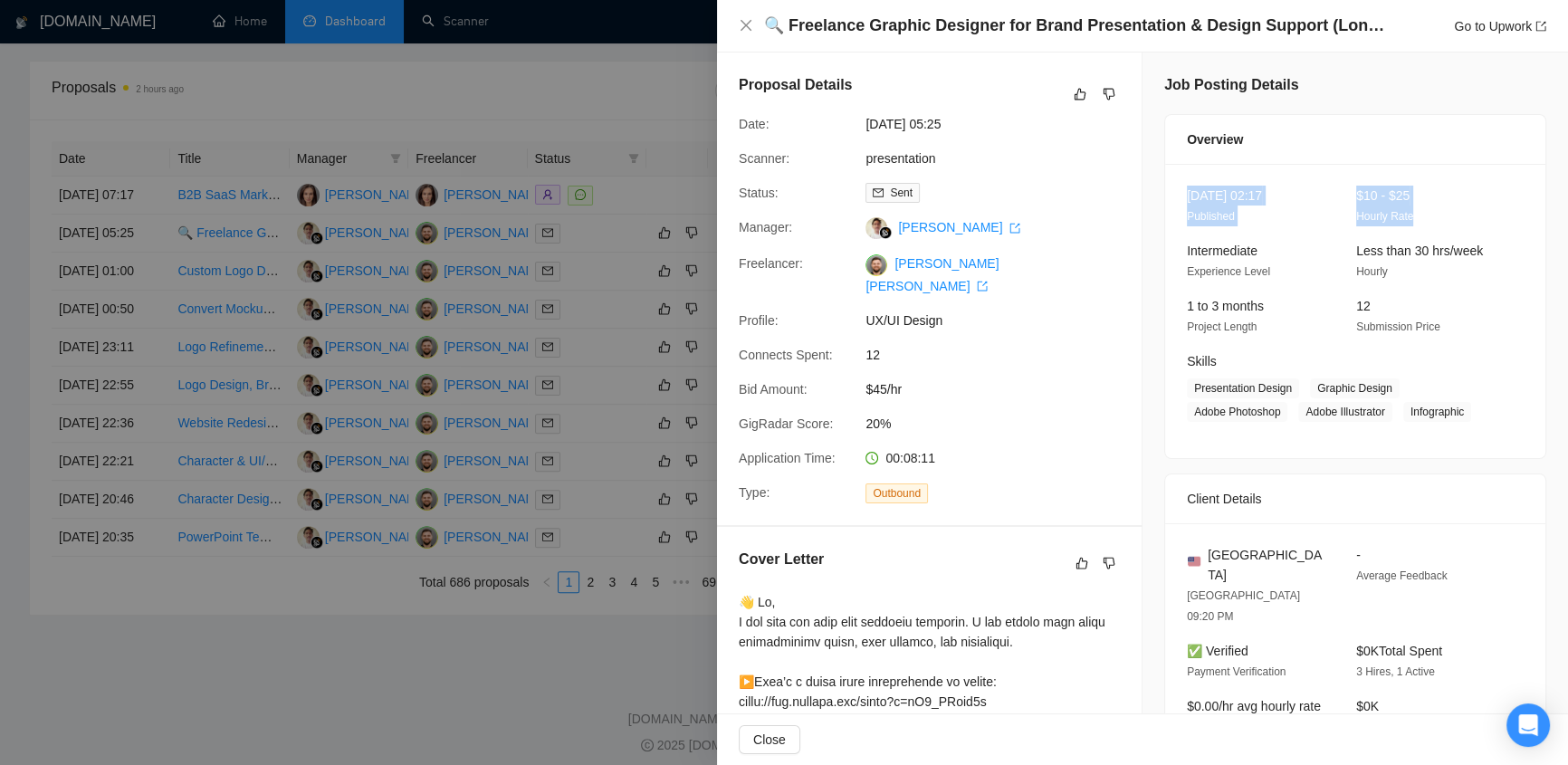
drag, startPoint x: 1421, startPoint y: 208, endPoint x: 1351, endPoint y: 160, distance: 84.9
click at [1351, 160] on div "Overview [DATE] 02:17 Published $10 - $25 Hourly Rate Intermediate Experience L…" at bounding box center [1355, 286] width 382 height 345
click at [1357, 161] on div "Overview" at bounding box center [1355, 139] width 337 height 49
click at [743, 19] on icon "close" at bounding box center [746, 26] width 15 height 15
